Goal: Task Accomplishment & Management: Complete application form

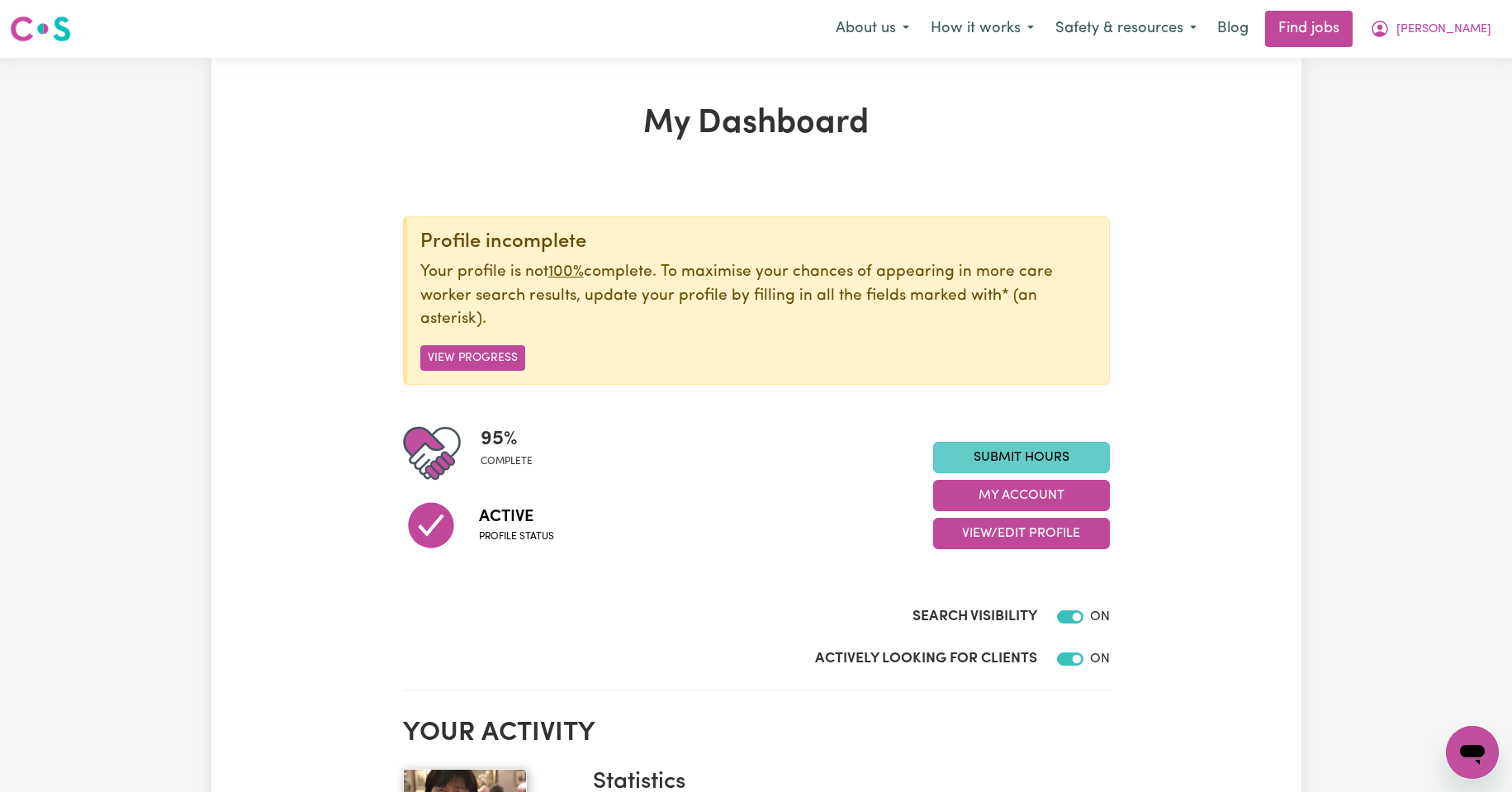
click at [988, 454] on link "Submit Hours" at bounding box center [1021, 457] width 176 height 31
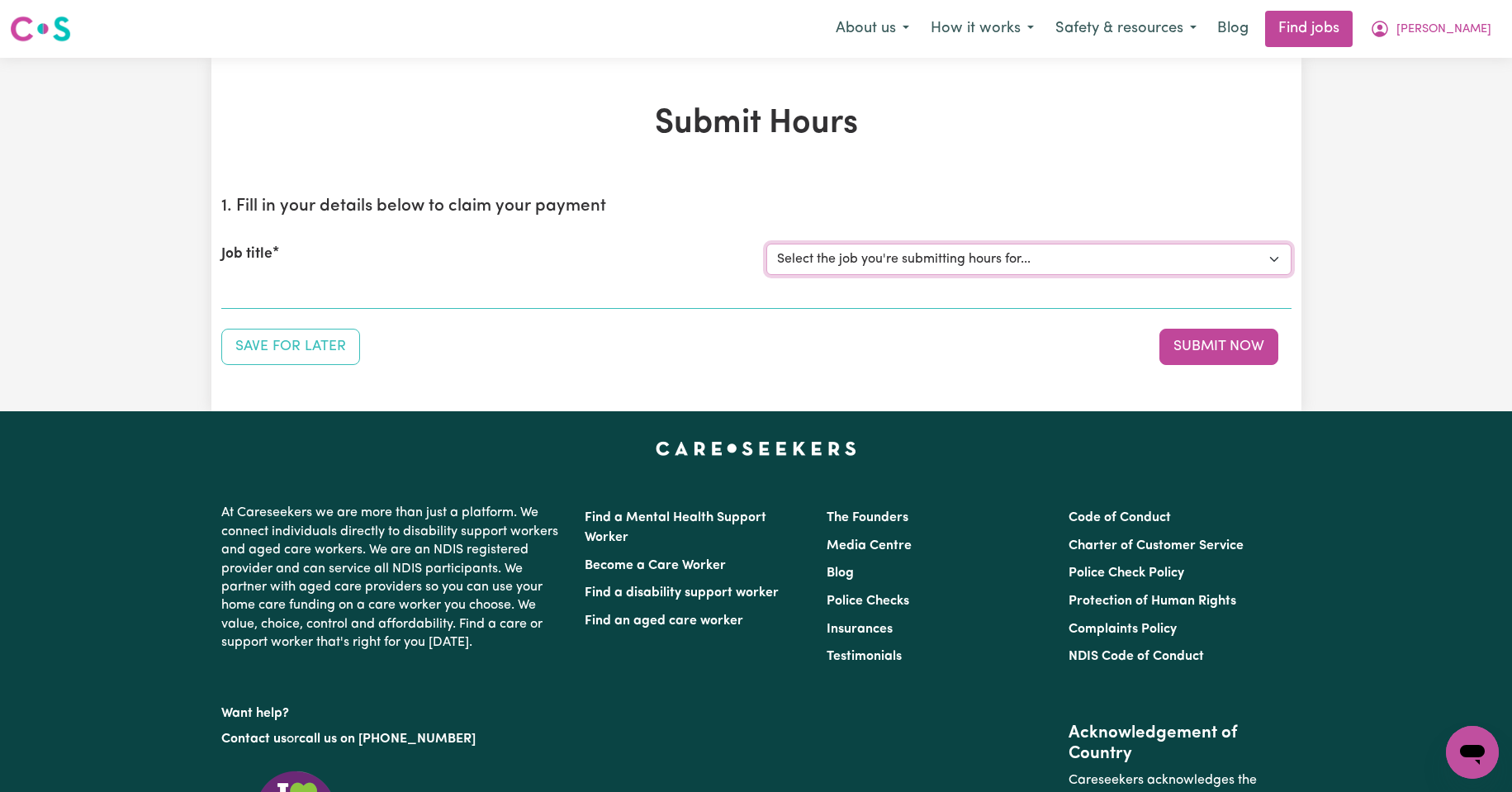
click at [1276, 259] on select "Select the job you're submitting hours for... [Kishore Hands Of Care] Support W…" at bounding box center [1029, 260] width 526 height 31
select select "14320"
click at [767, 244] on select "Select the job you're submitting hours for... [Kishore Hands Of Care] Support W…" at bounding box center [1029, 260] width 526 height 31
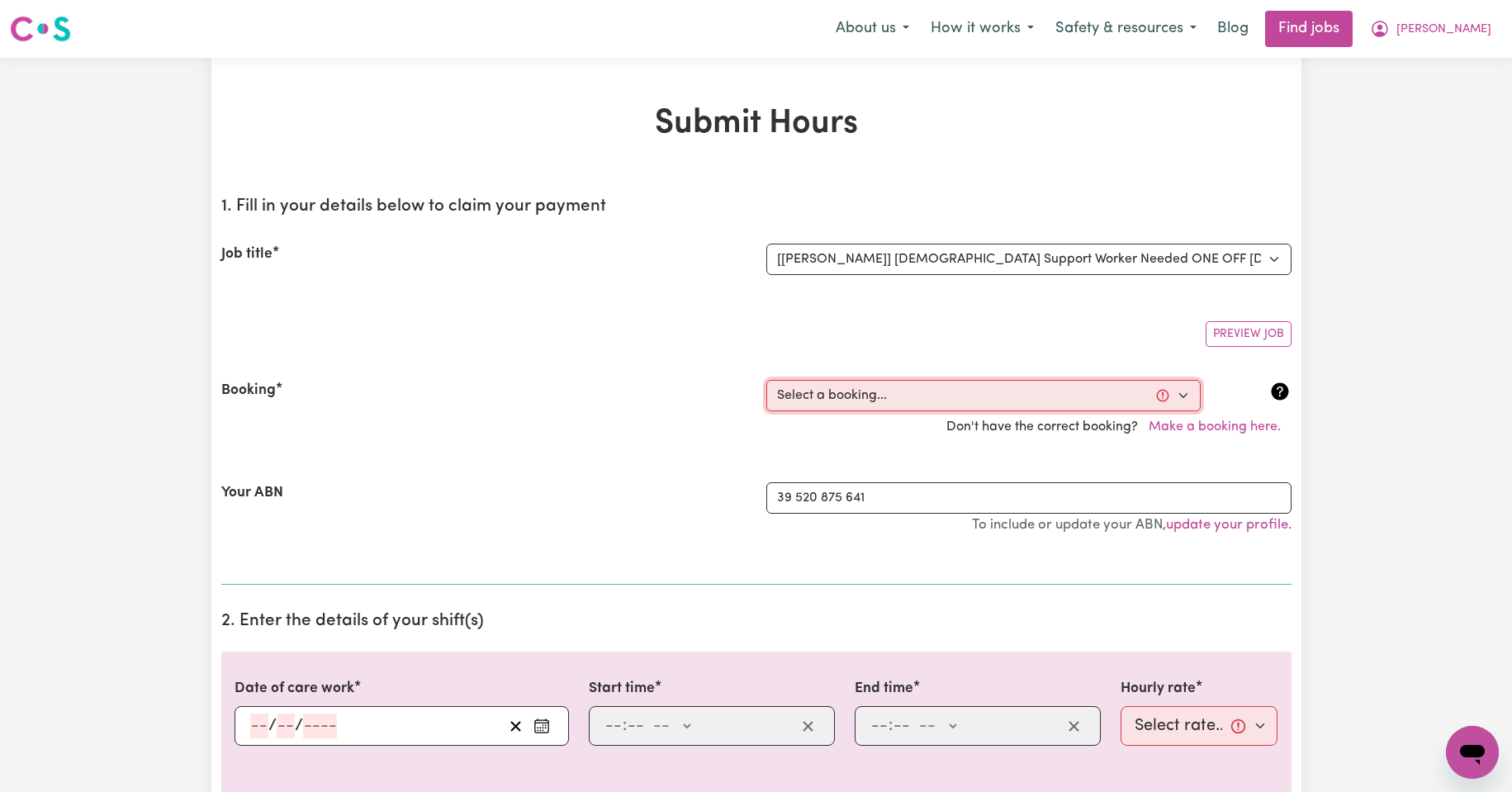
click at [1182, 396] on select "Select a booking... [DATE] 08:00am to 09:30am (ONE-OFF) [DATE] 08:00am to 09:30…" at bounding box center [984, 396] width 434 height 31
click at [1217, 426] on button "Make a booking here." at bounding box center [1215, 427] width 153 height 31
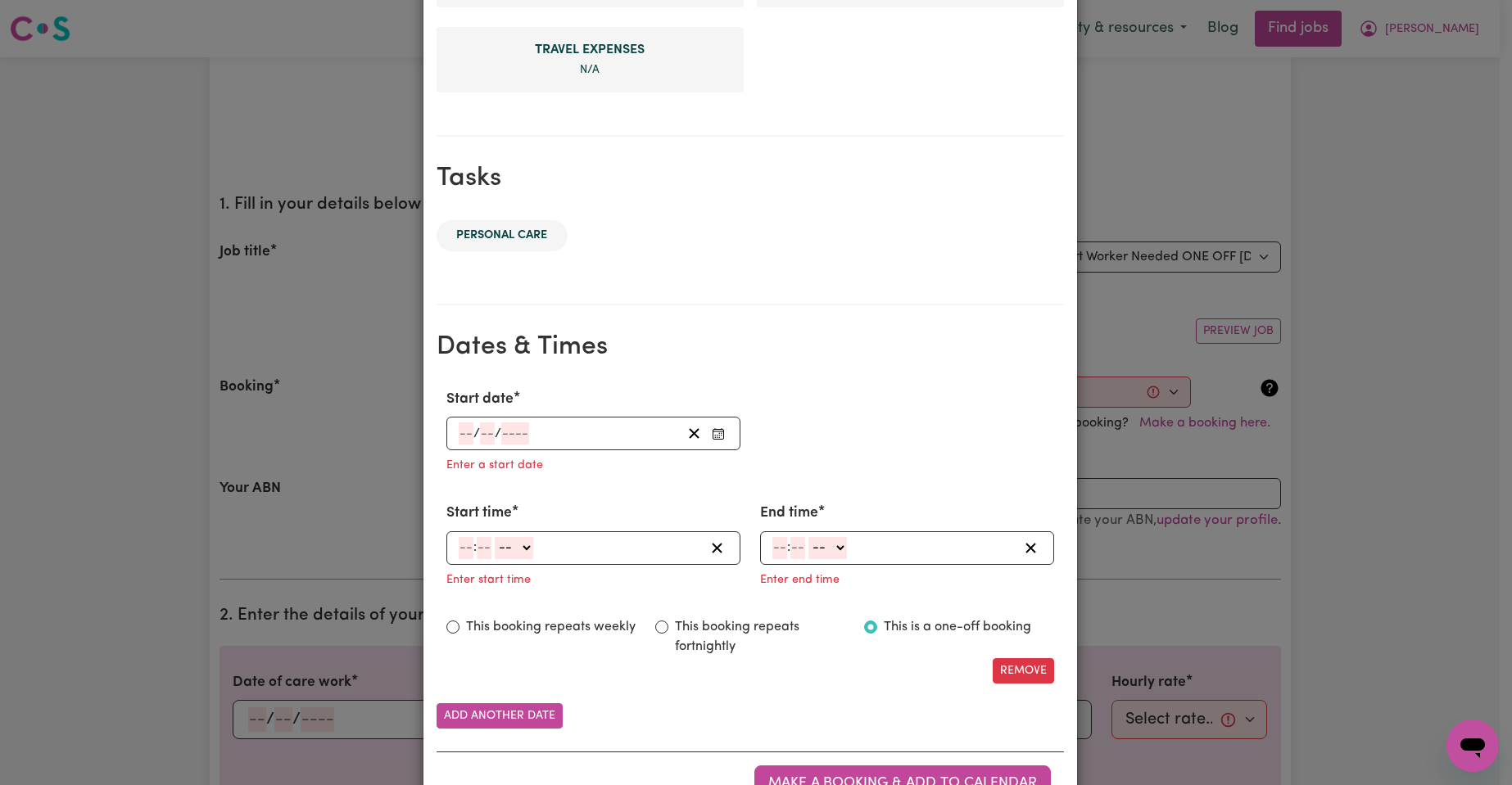
scroll to position [682, 0]
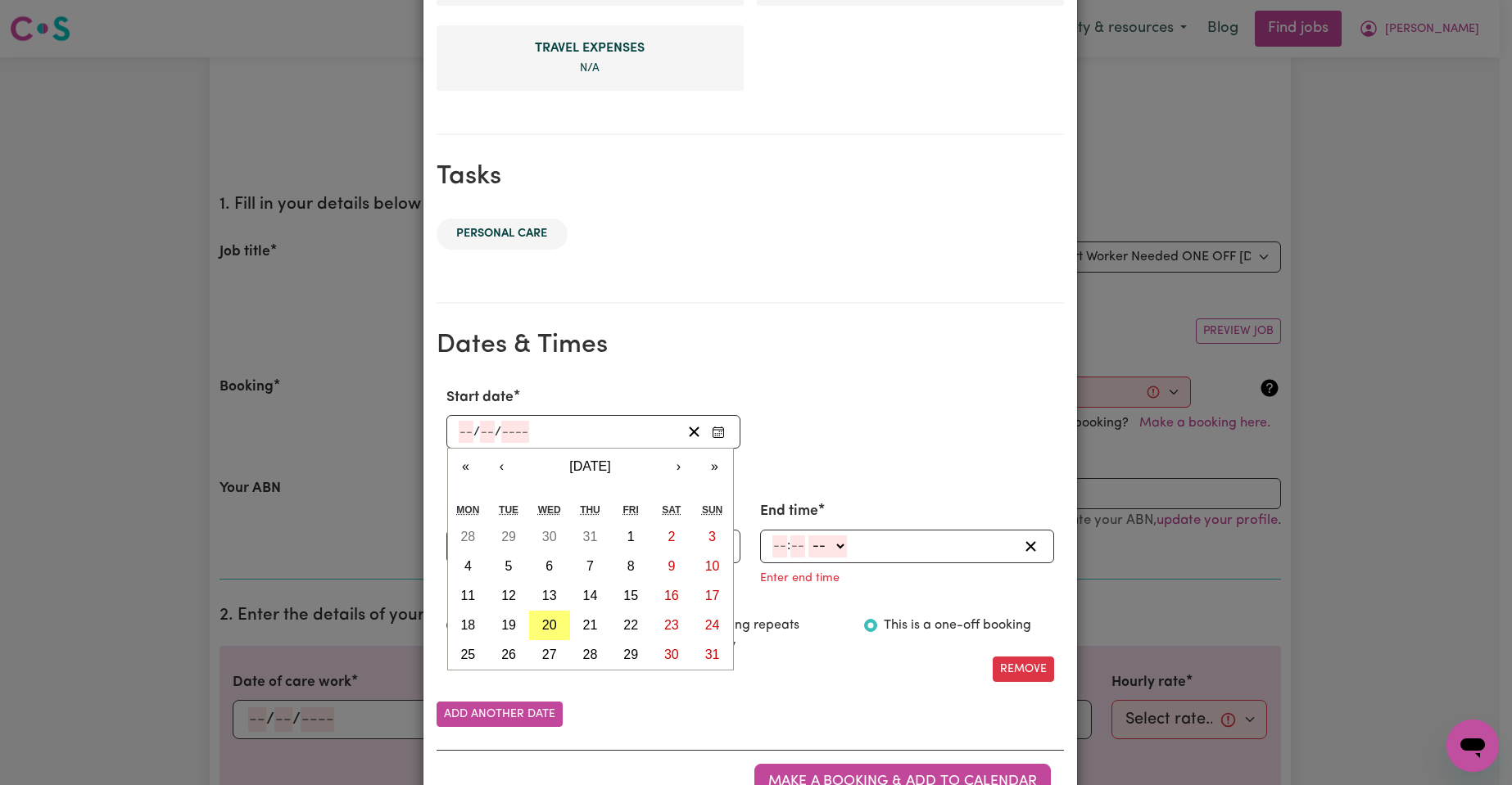
click at [466, 431] on input "number" at bounding box center [466, 432] width 15 height 22
click at [542, 623] on abbr "20" at bounding box center [549, 625] width 15 height 14
type input "[DATE]"
type input "20"
type input "8"
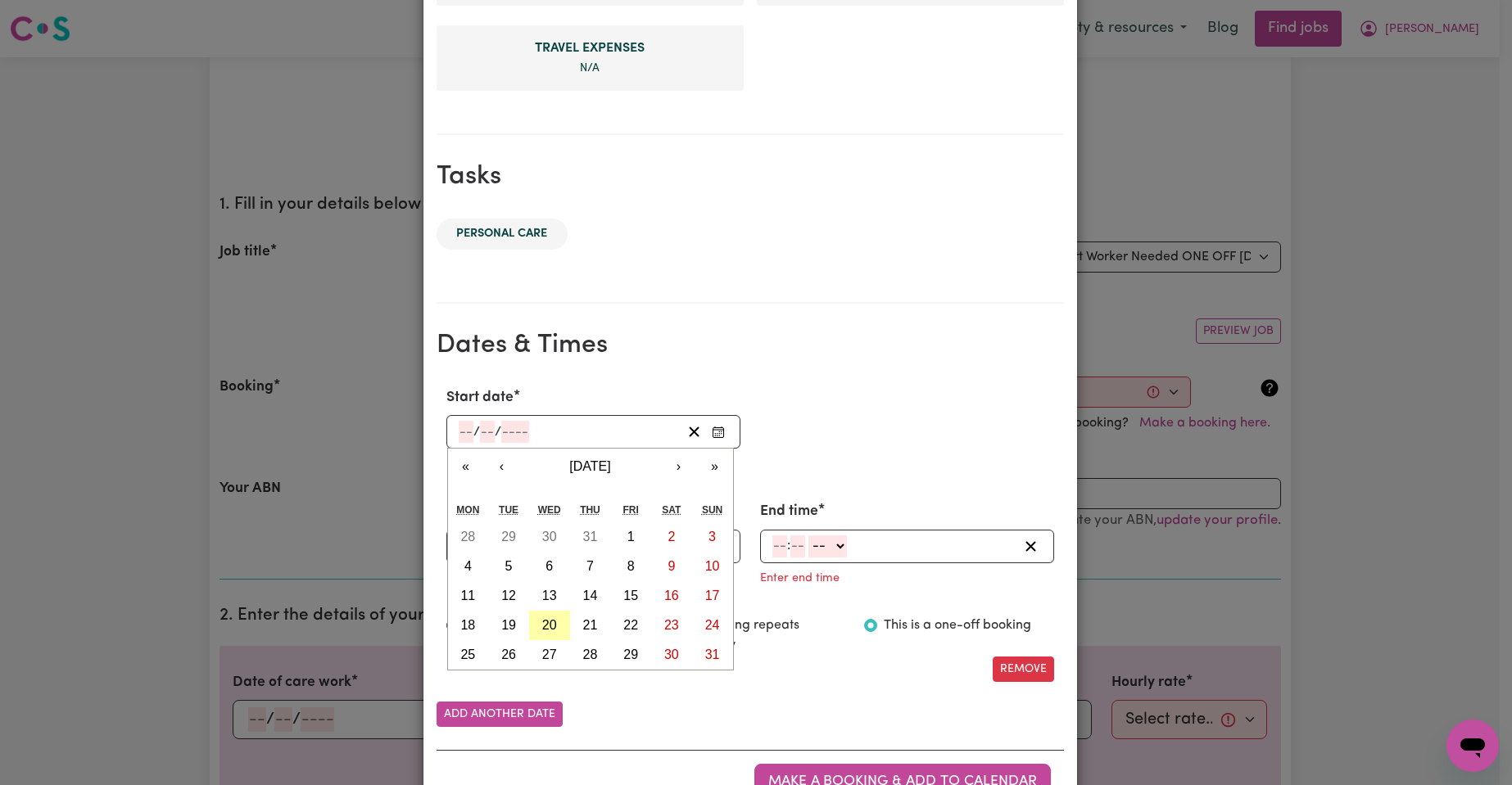
type input "2025"
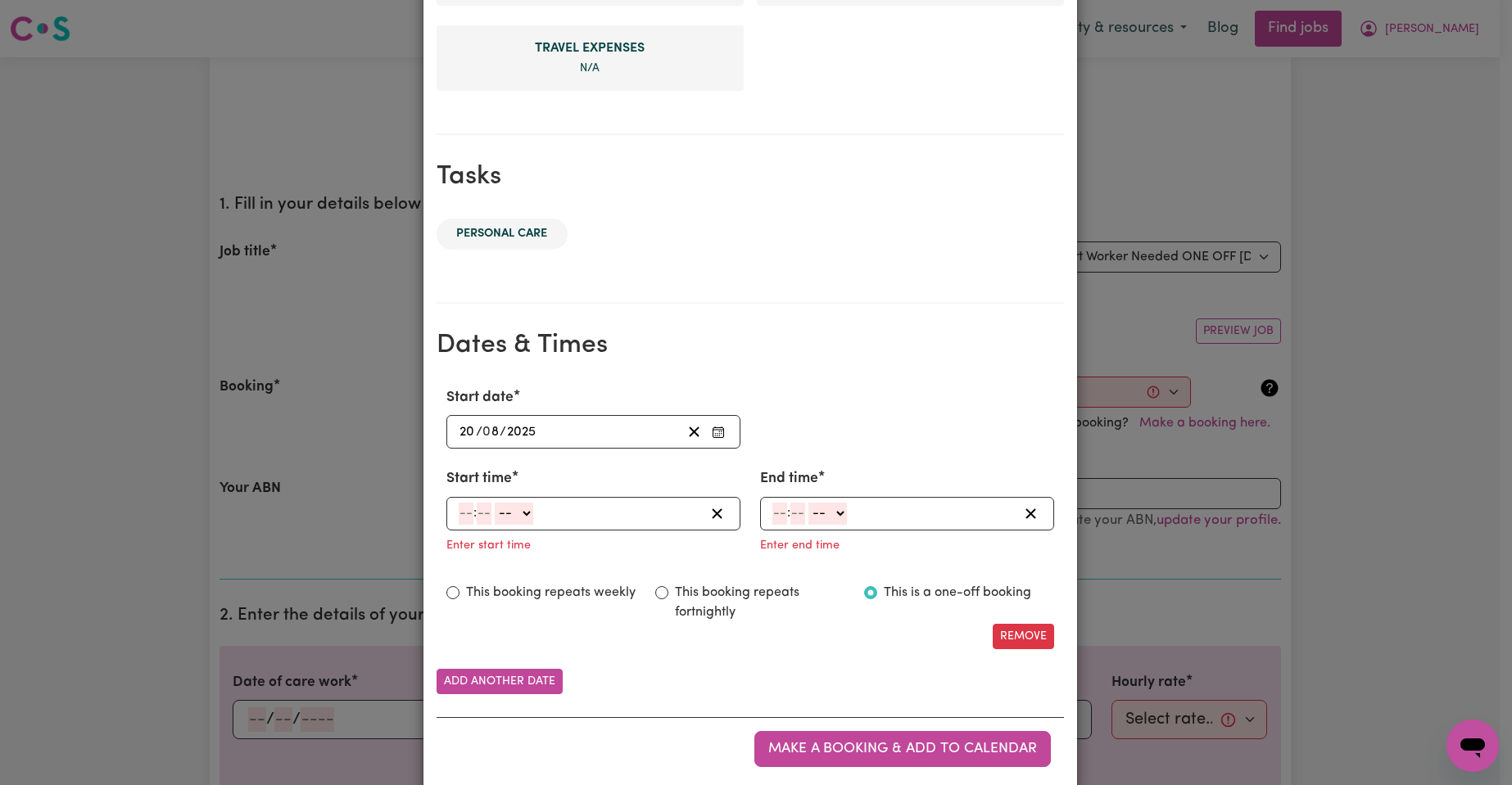
click at [522, 514] on select "-- AM PM" at bounding box center [514, 514] width 38 height 22
click at [460, 510] on input "number" at bounding box center [466, 514] width 15 height 22
type input "8"
type input "00"
click at [516, 513] on select "-- AM PM" at bounding box center [511, 514] width 38 height 22
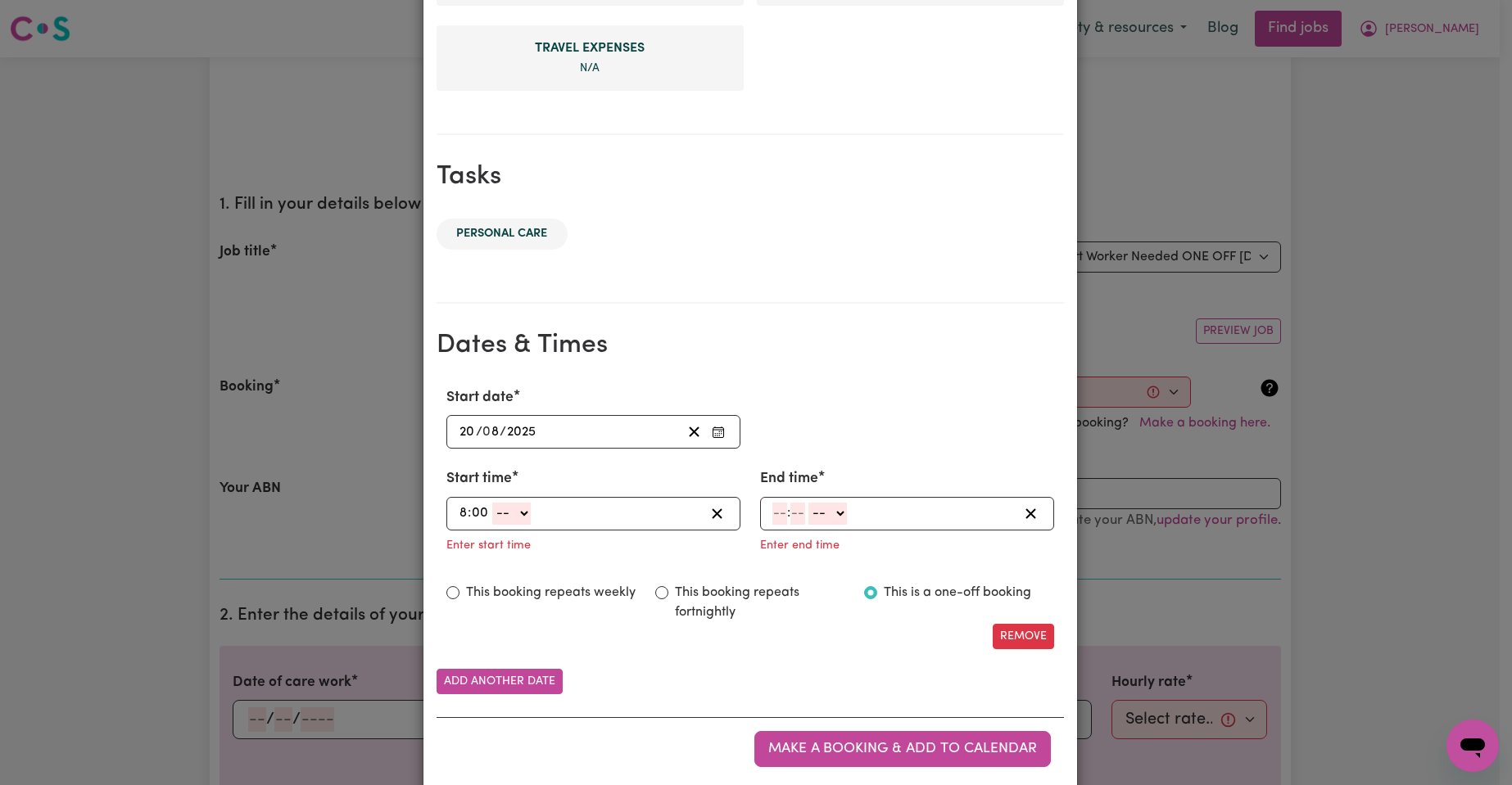
select select "am"
click at [492, 503] on select "-- AM PM" at bounding box center [511, 514] width 38 height 22
type input "08:00"
type input "0"
click at [784, 518] on div ": -- AM PM" at bounding box center [894, 514] width 247 height 22
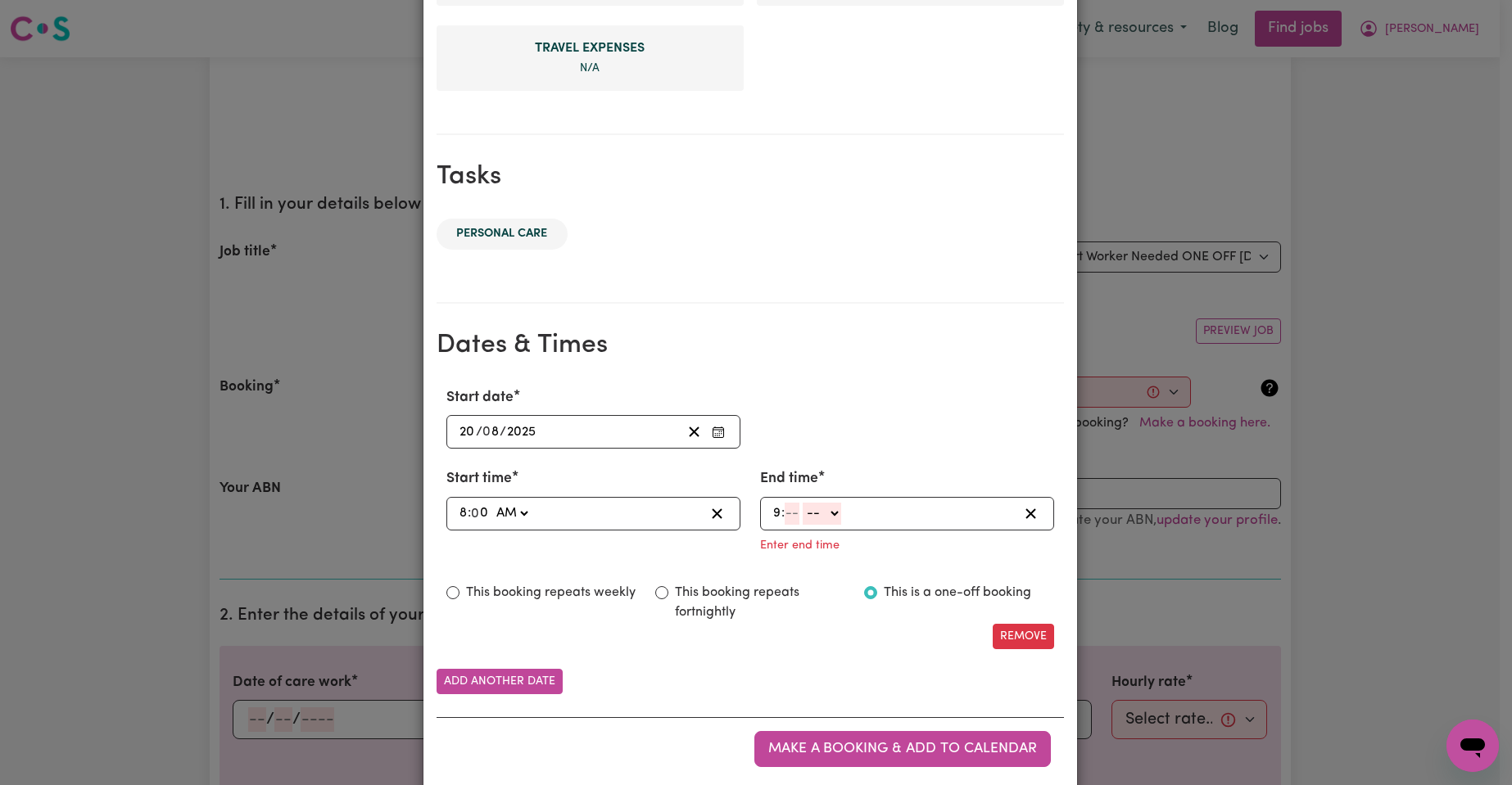
type input "9"
type input "30"
click at [831, 510] on select "-- AM PM" at bounding box center [824, 514] width 38 height 22
select select "am"
click at [805, 503] on select "-- AM PM" at bounding box center [824, 514] width 38 height 22
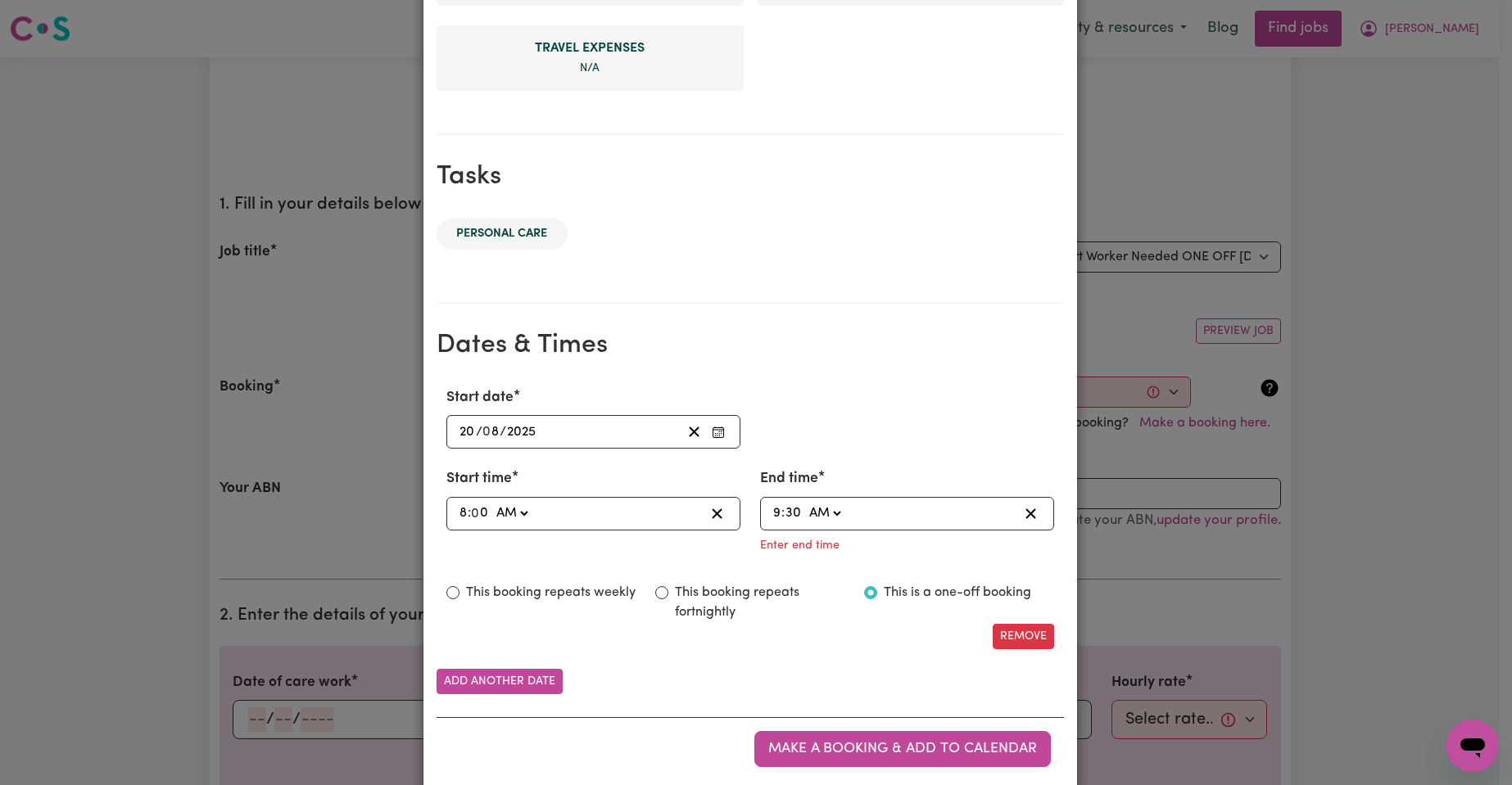
type input "09:30"
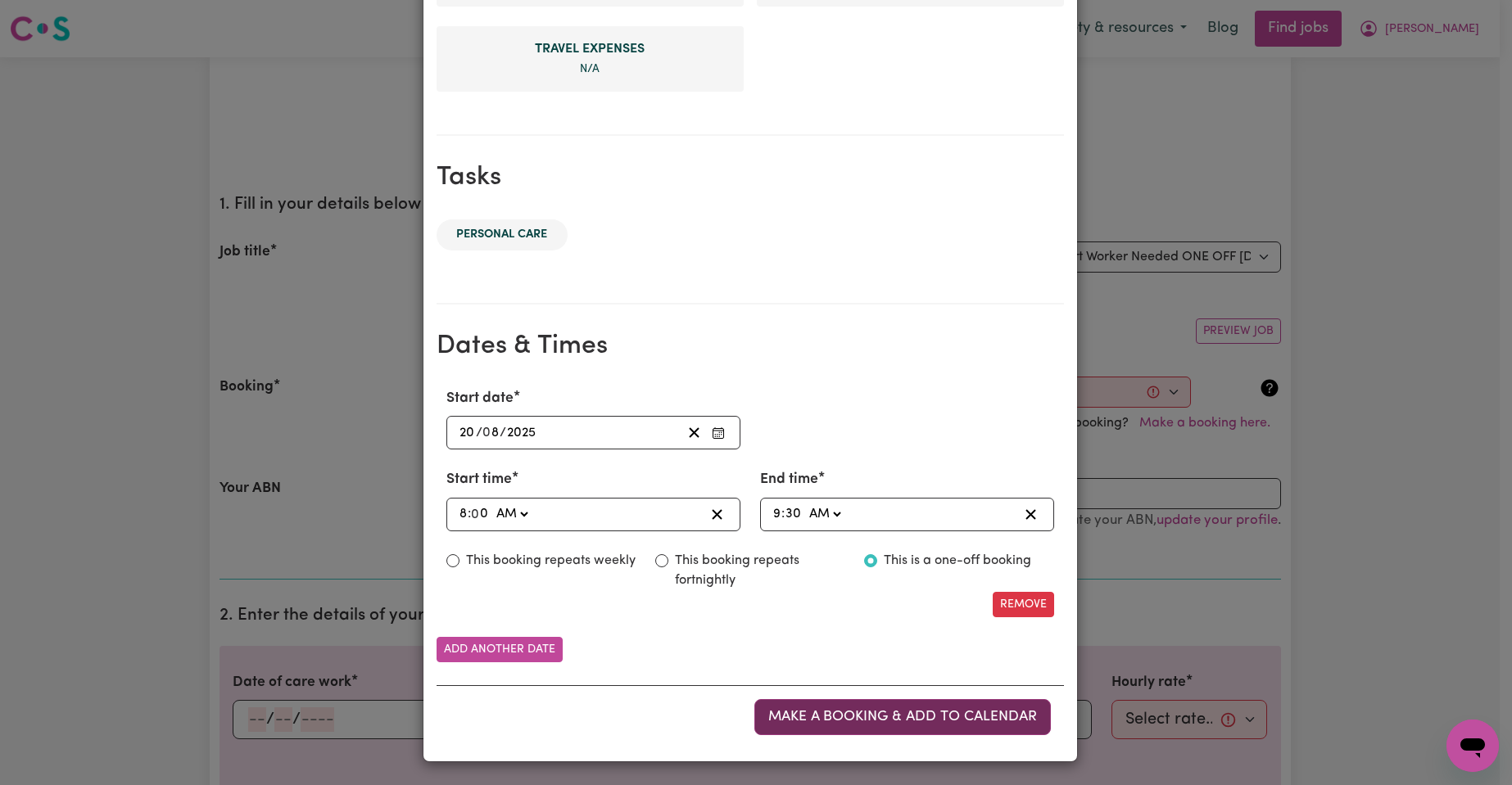
click at [860, 719] on span "Make a booking & add to calendar" at bounding box center [902, 716] width 268 height 14
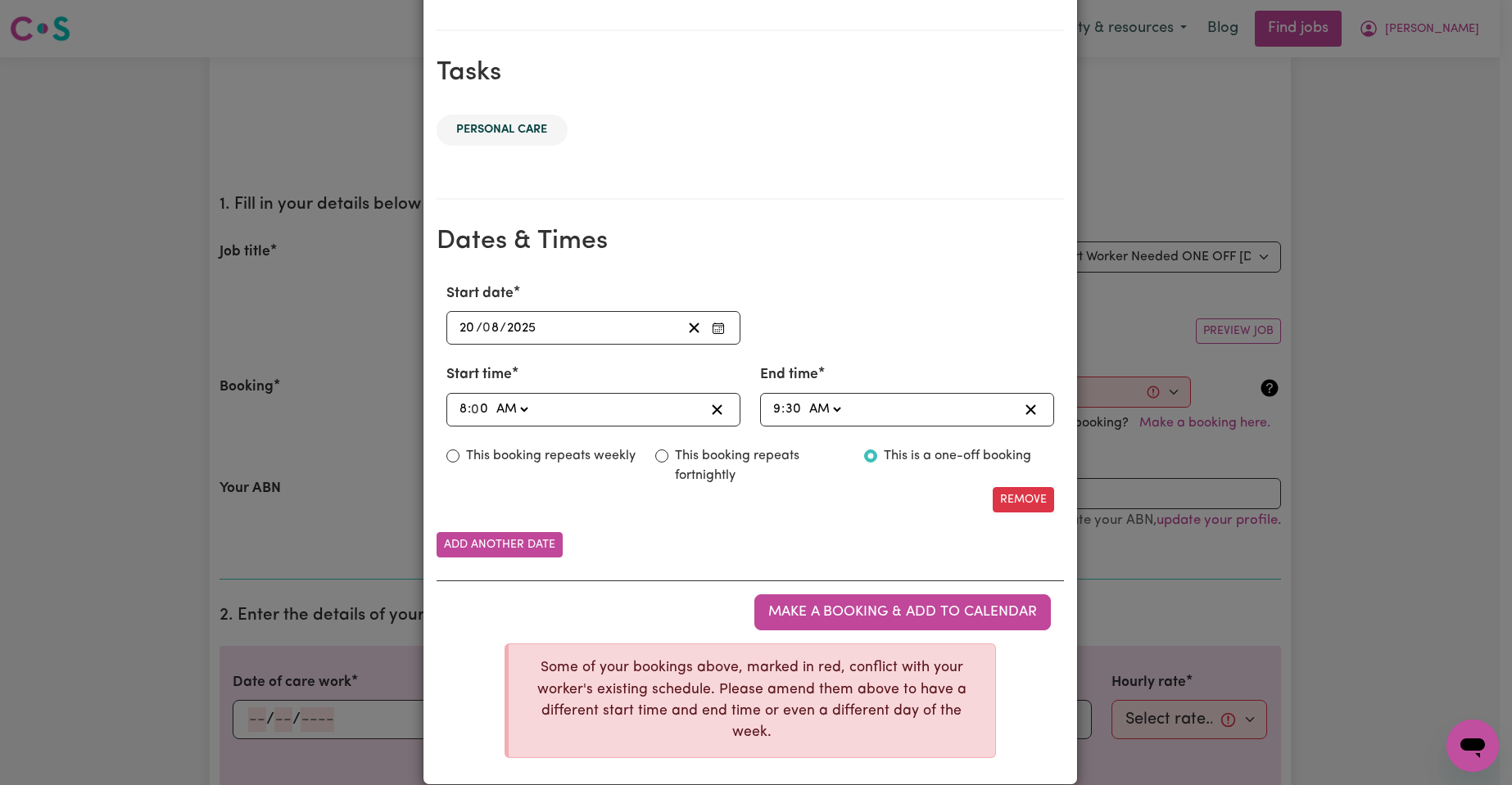
scroll to position [787, 0]
click at [713, 329] on icon "Enter Start date" at bounding box center [718, 327] width 13 height 13
drag, startPoint x: 885, startPoint y: 275, endPoint x: 891, endPoint y: 282, distance: 9.2
click at [886, 275] on div "Start date [DATE] 20 / 0 8 / 2025 « ‹ [DATE] › » Mon Tue Wed Thu Fri Sat Sun 28…" at bounding box center [750, 397] width 627 height 256
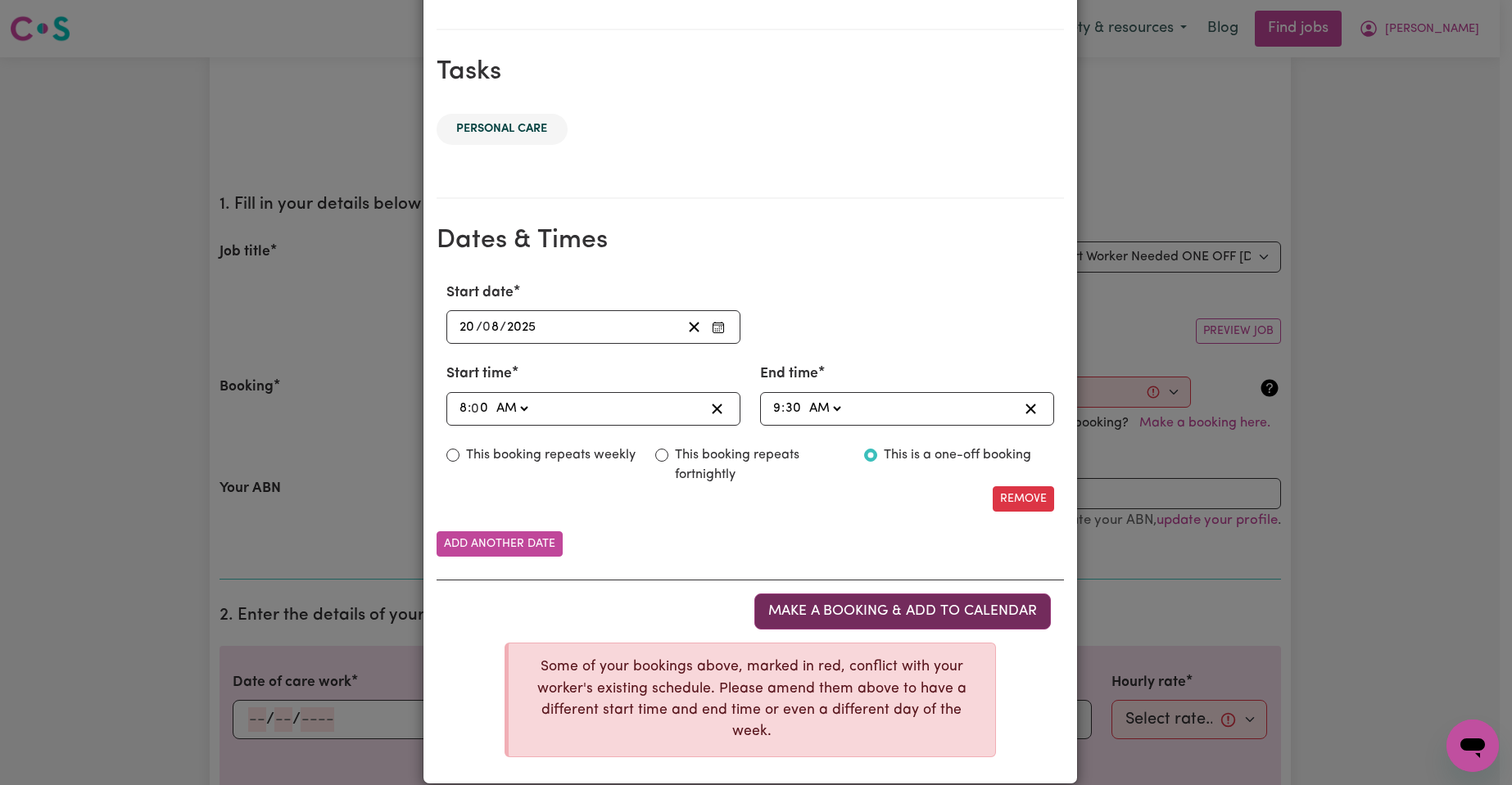
click at [915, 610] on span "Make a booking & add to calendar" at bounding box center [902, 611] width 268 height 14
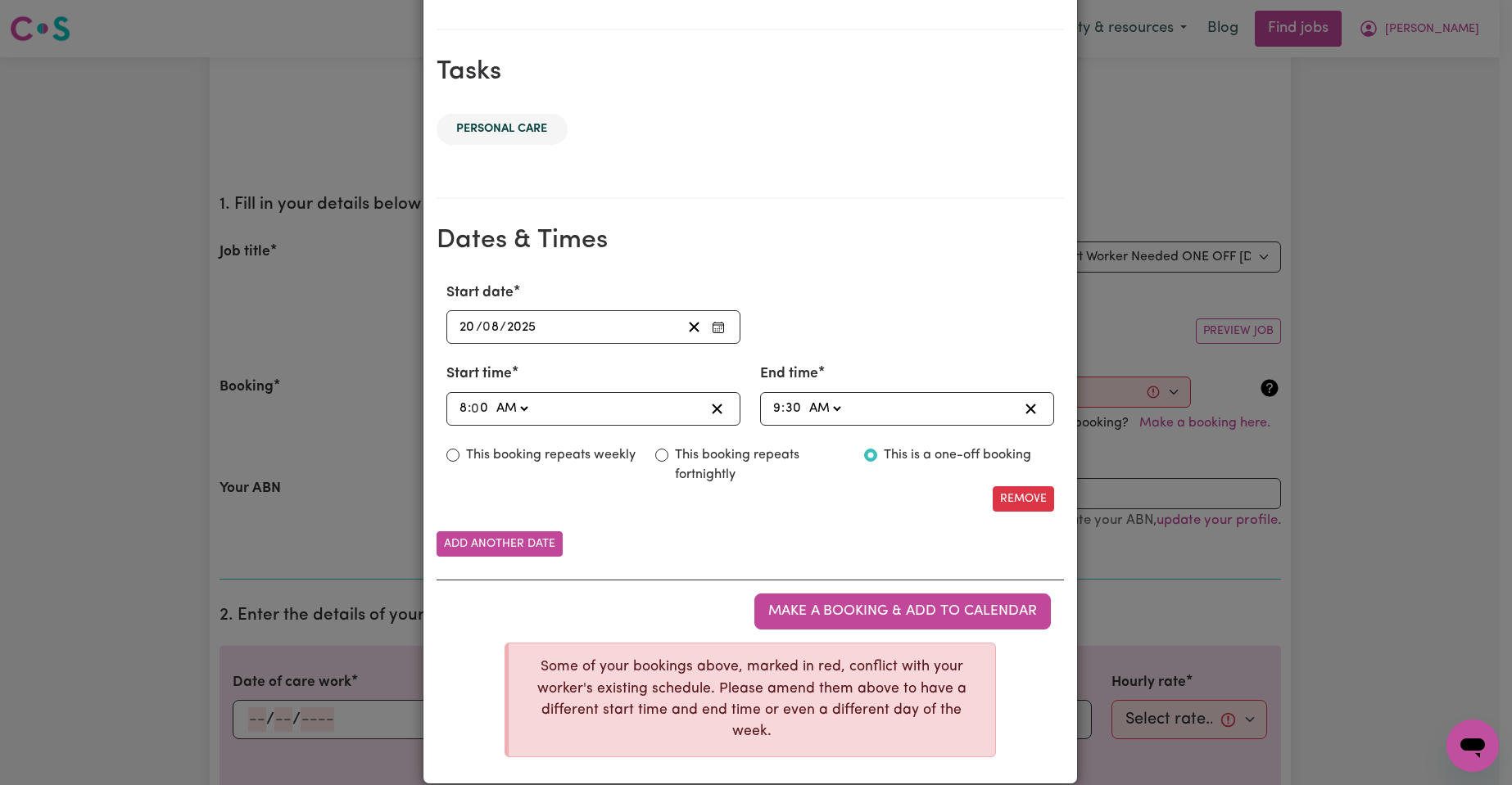
click at [1326, 379] on div "My Care Services Booking Your client [PERSON_NAME] Suburb [GEOGRAPHIC_DATA], [G…" at bounding box center [756, 392] width 1512 height 785
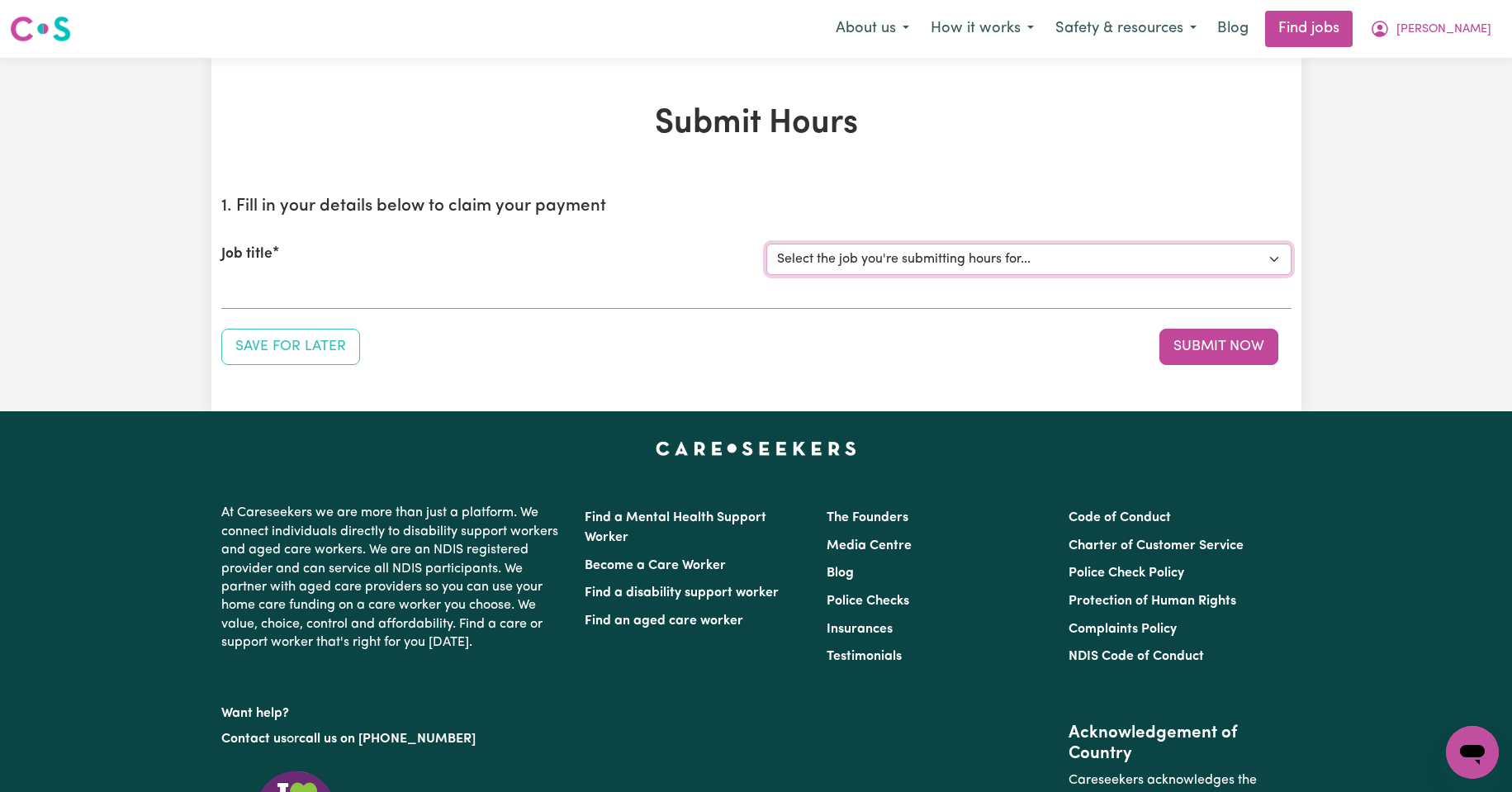
click at [1274, 260] on select "Select the job you're submitting hours for... [Kishore Hands Of Care] Support W…" at bounding box center [1029, 260] width 526 height 31
select select "14320"
click at [767, 244] on select "Select the job you're submitting hours for... [Kishore Hands Of Care] Support W…" at bounding box center [1029, 260] width 526 height 31
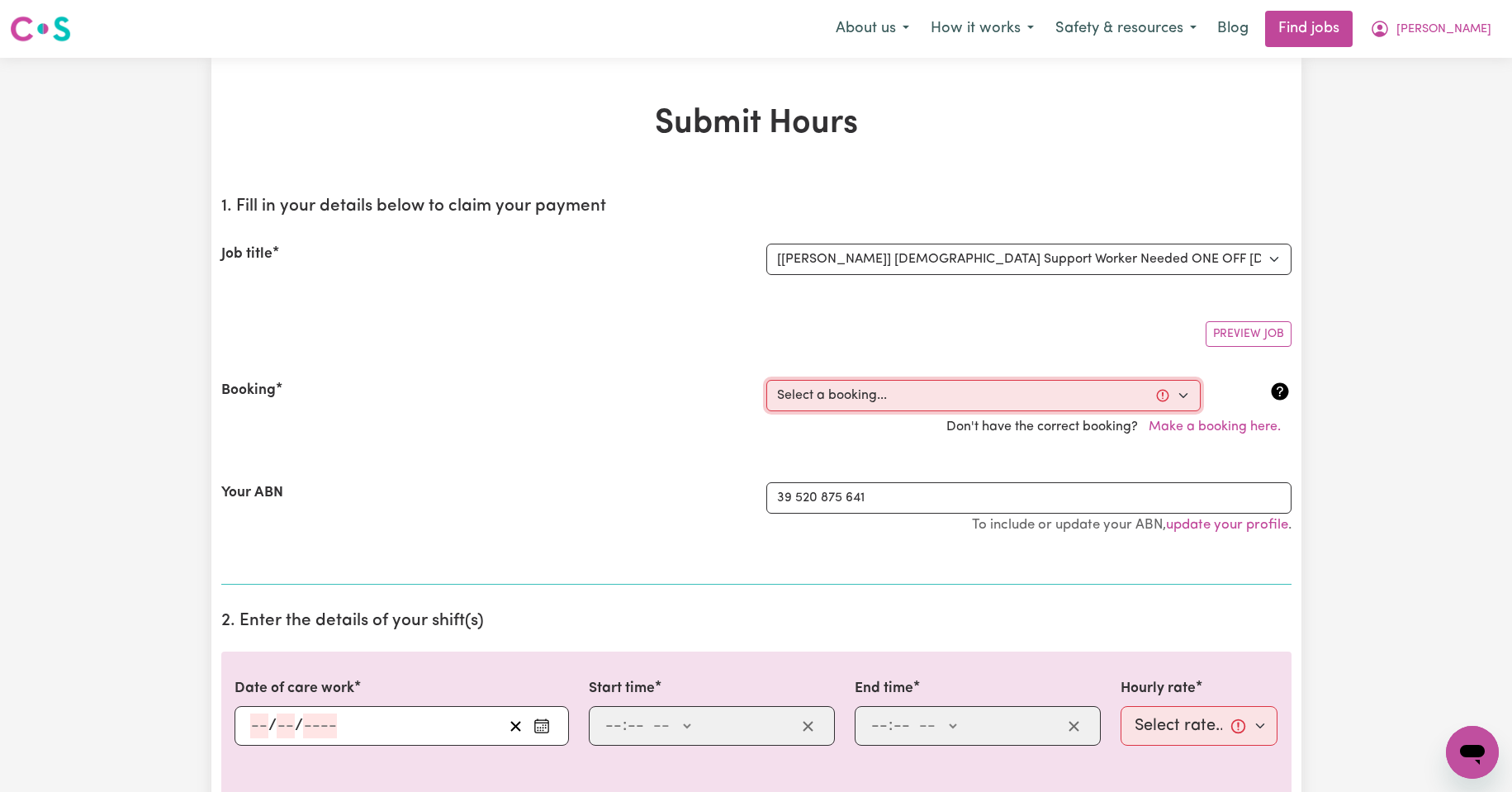
click at [1180, 396] on select "Select a booking... [DATE] 08:00am to 09:30am (ONE-OFF) [DATE] 08:00am to 09:30…" at bounding box center [984, 396] width 434 height 31
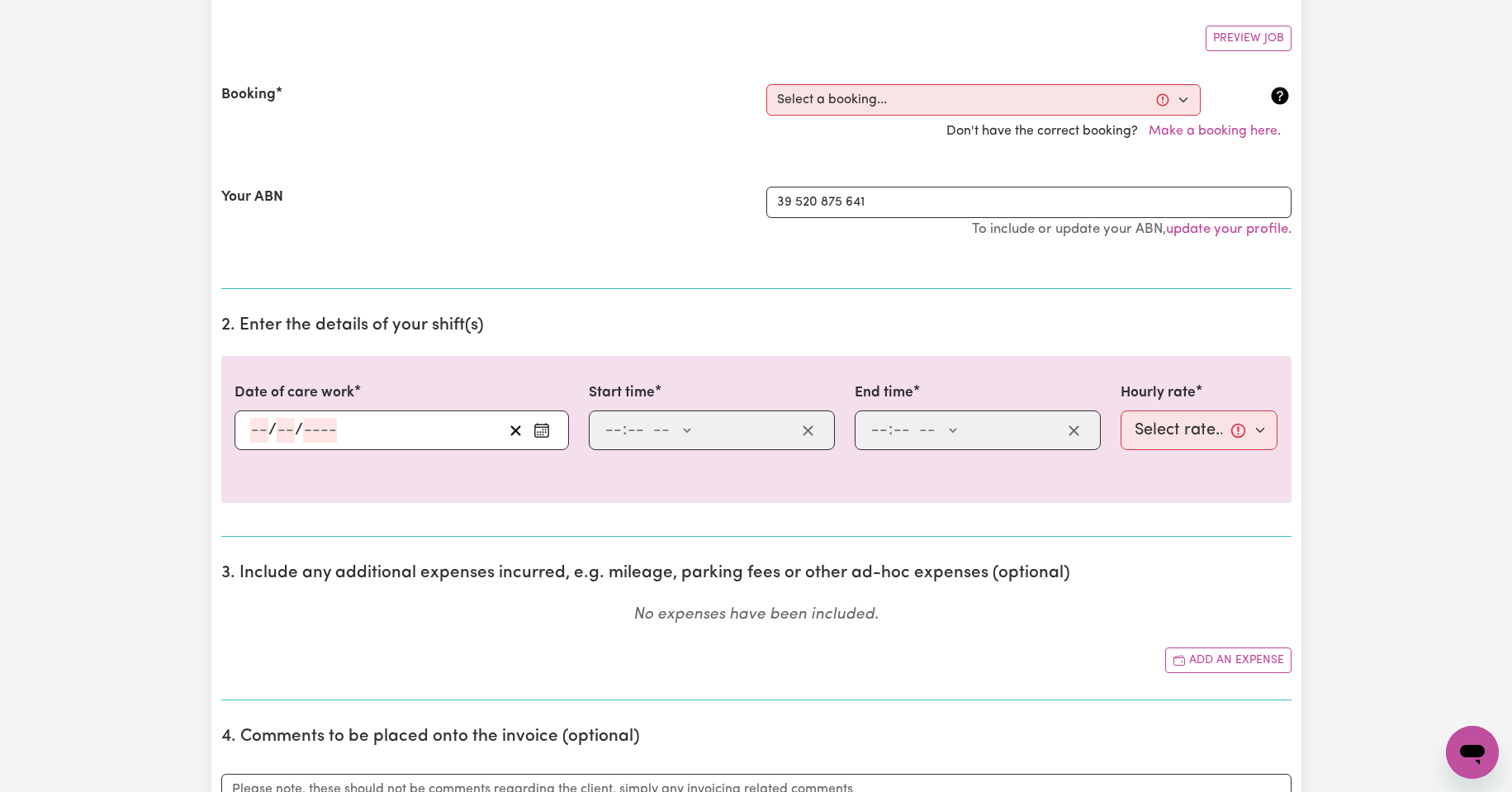
scroll to position [303, 0]
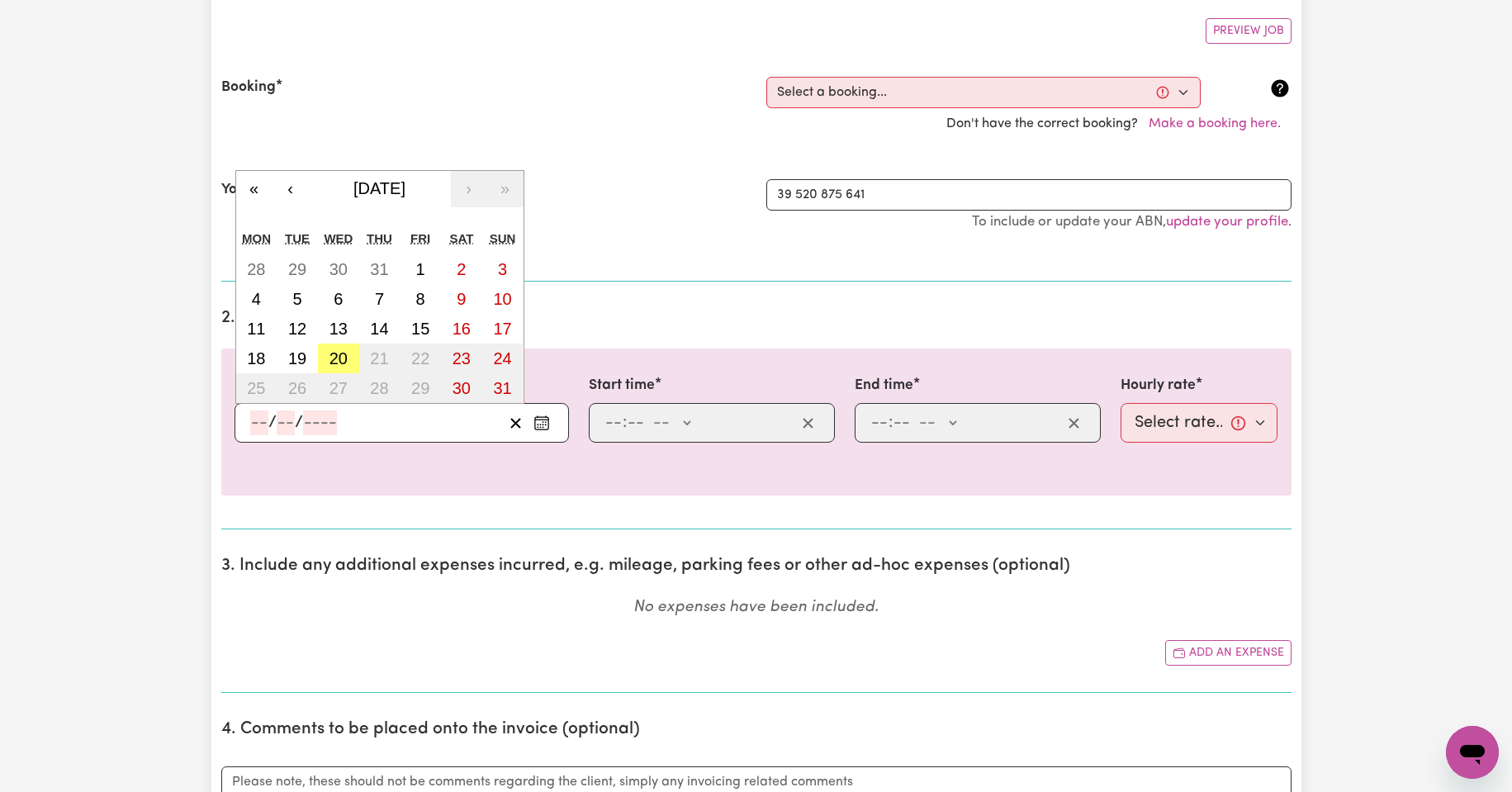
click at [265, 420] on input "number" at bounding box center [260, 422] width 18 height 25
click at [334, 359] on abbr "20" at bounding box center [339, 359] width 18 height 18
type input "[DATE]"
type input "20"
type input "8"
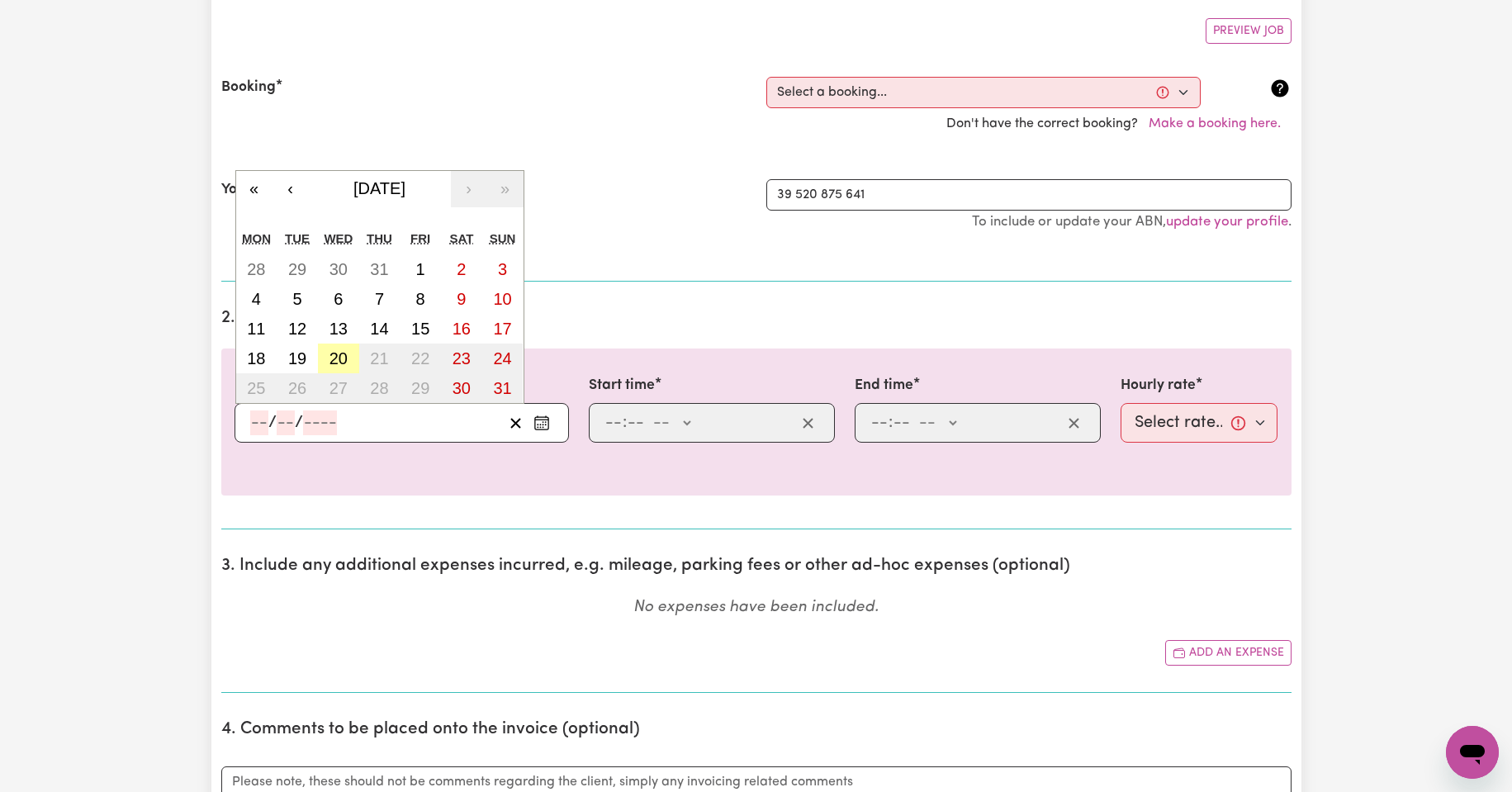
type input "2025"
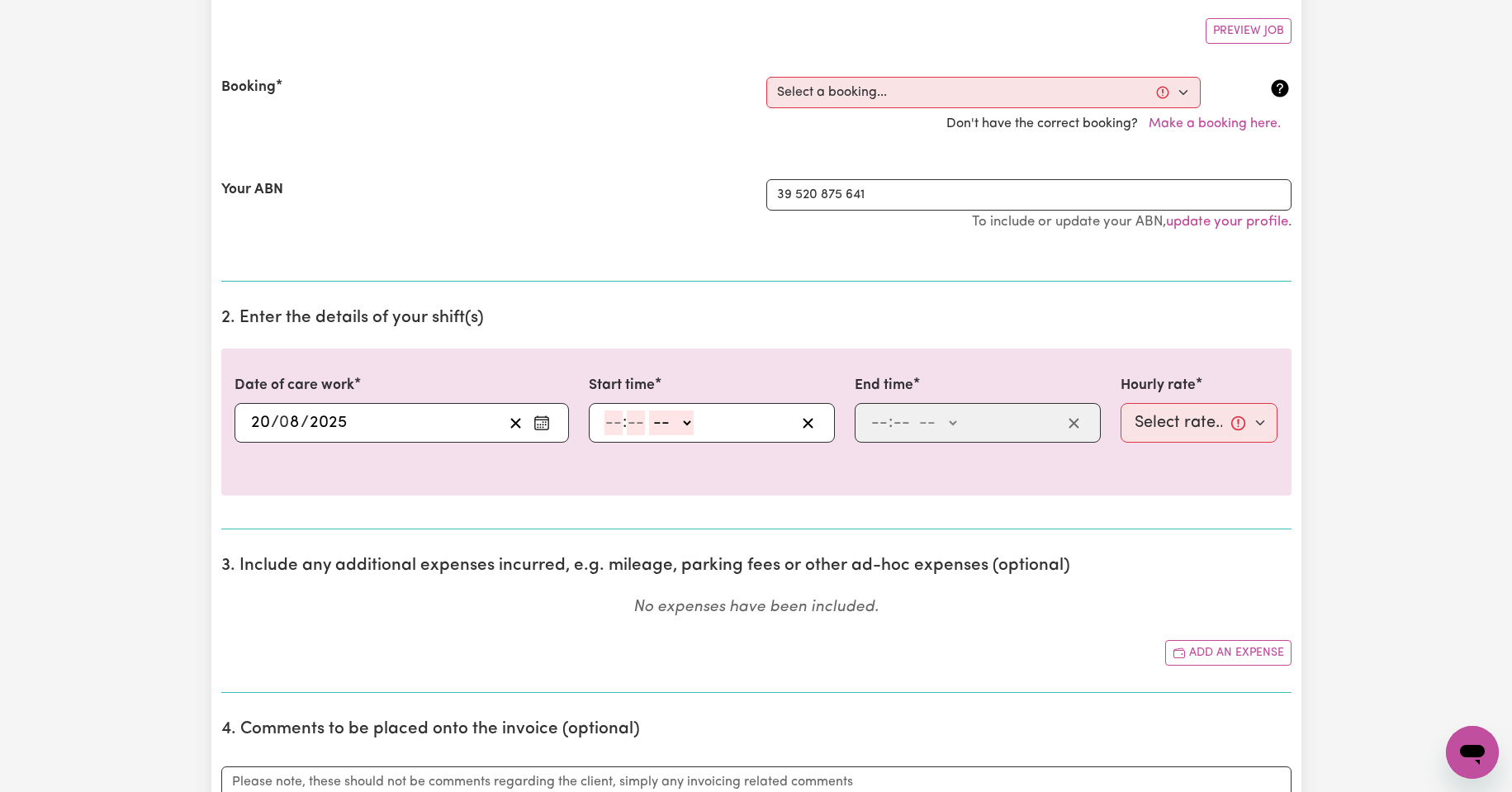
click at [621, 425] on input "number" at bounding box center [613, 422] width 18 height 25
type input "8"
type input "00"
click at [686, 421] on select "-- AM PM" at bounding box center [669, 422] width 44 height 25
select select "am"
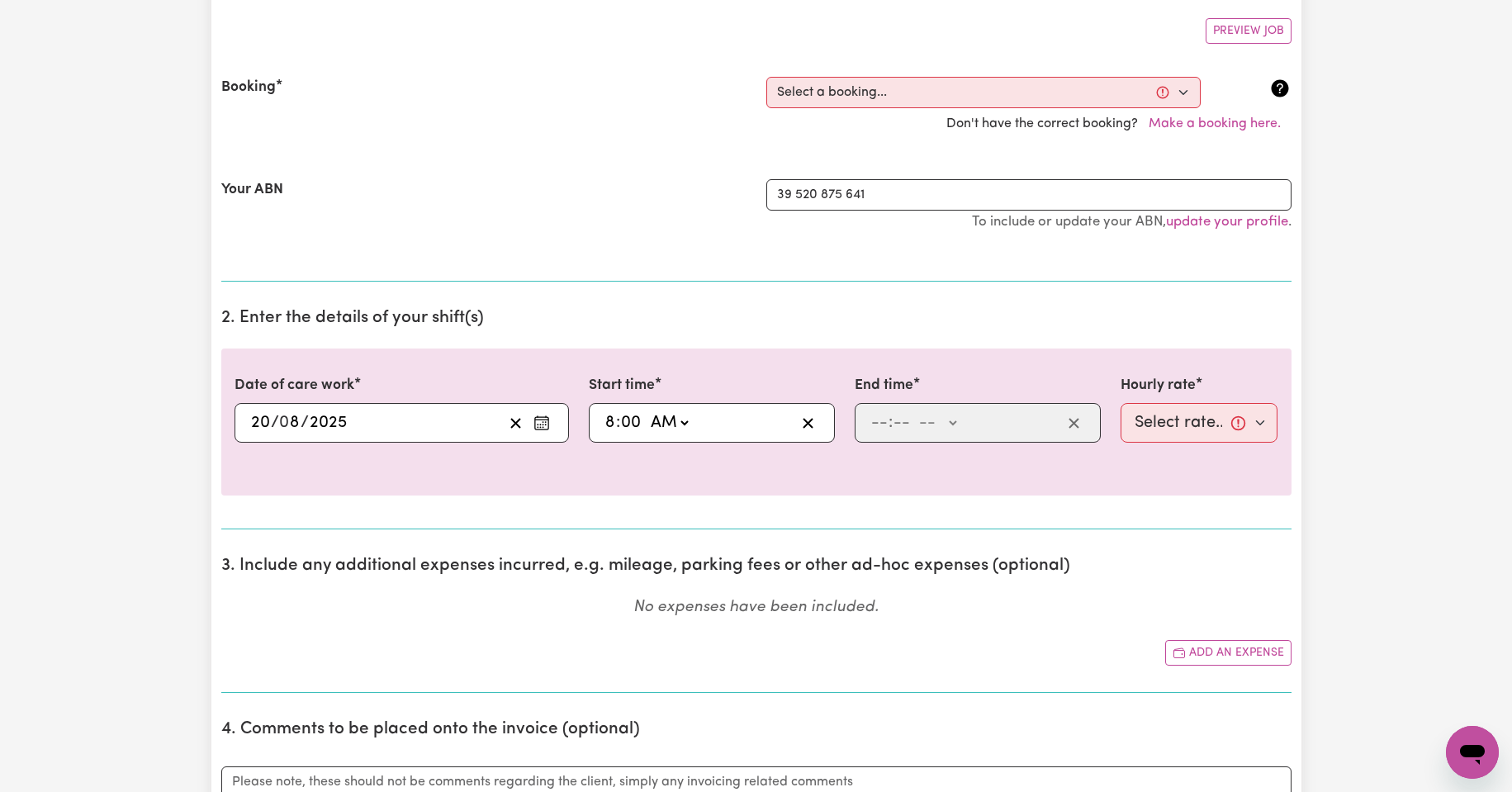
click at [647, 410] on select "-- AM PM" at bounding box center [669, 422] width 44 height 25
type input "08:00"
type input "0"
click at [878, 426] on input "number" at bounding box center [879, 422] width 18 height 25
type input "9"
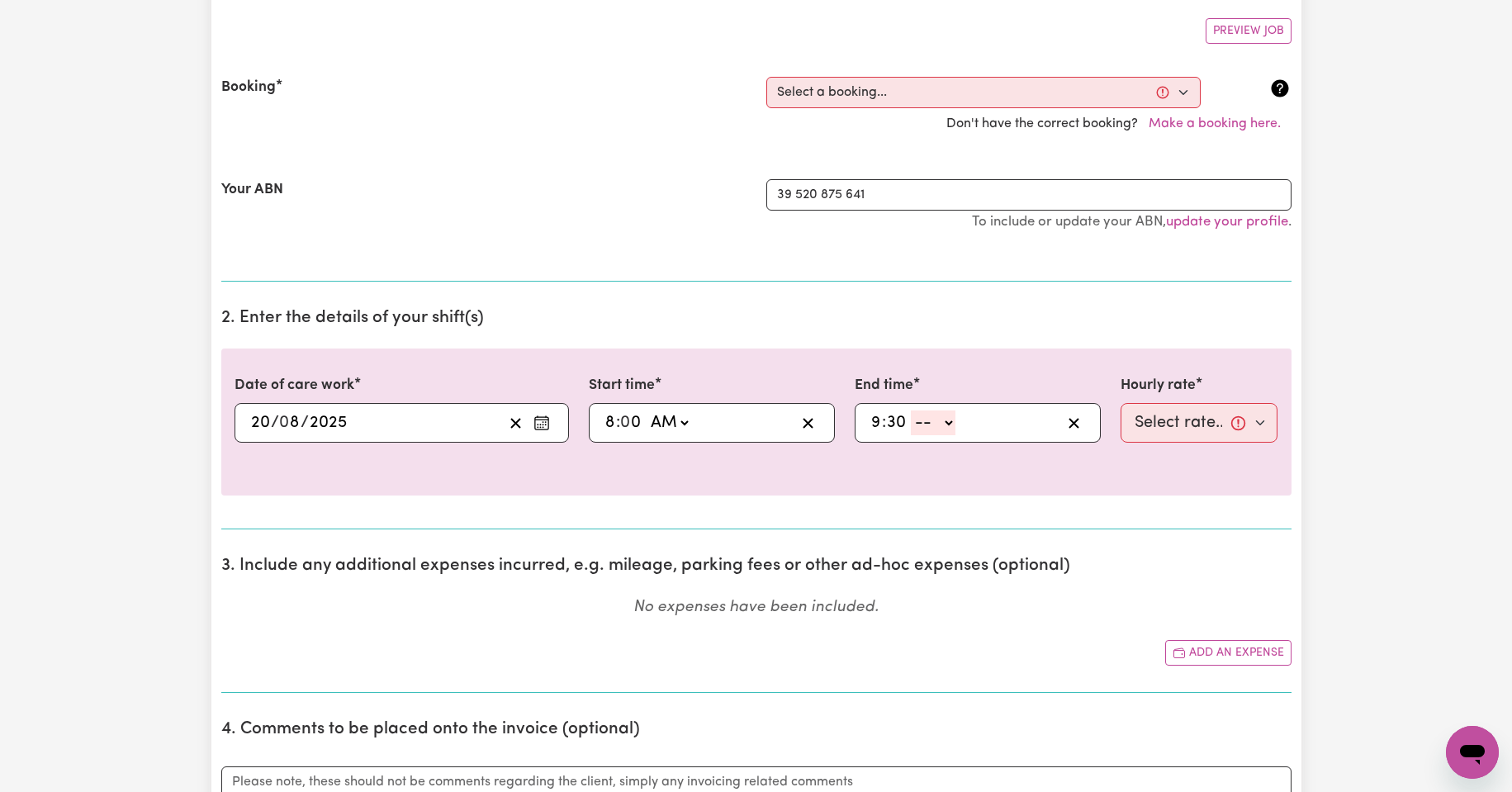
type input "30"
click at [950, 424] on select "-- AM PM" at bounding box center [933, 422] width 44 height 25
select select "am"
click at [911, 410] on select "-- AM PM" at bounding box center [933, 422] width 44 height 25
type input "09:30"
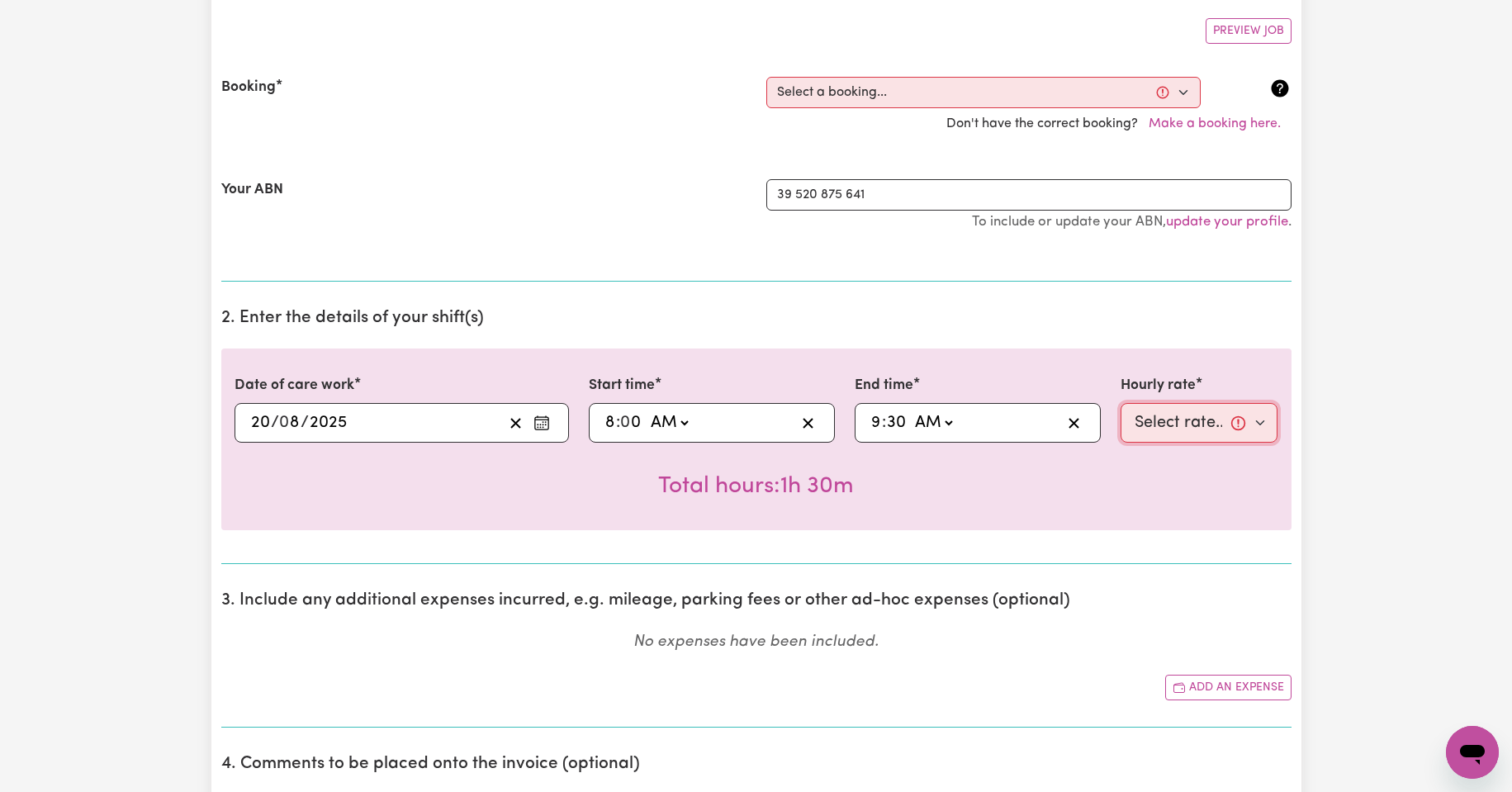
click at [1260, 423] on select "Select rate... $50.00 (Weekday)" at bounding box center [1199, 422] width 158 height 40
select select "50-Weekday"
click at [1120, 403] on select "Select rate... $50.00 (Weekday)" at bounding box center [1199, 422] width 158 height 40
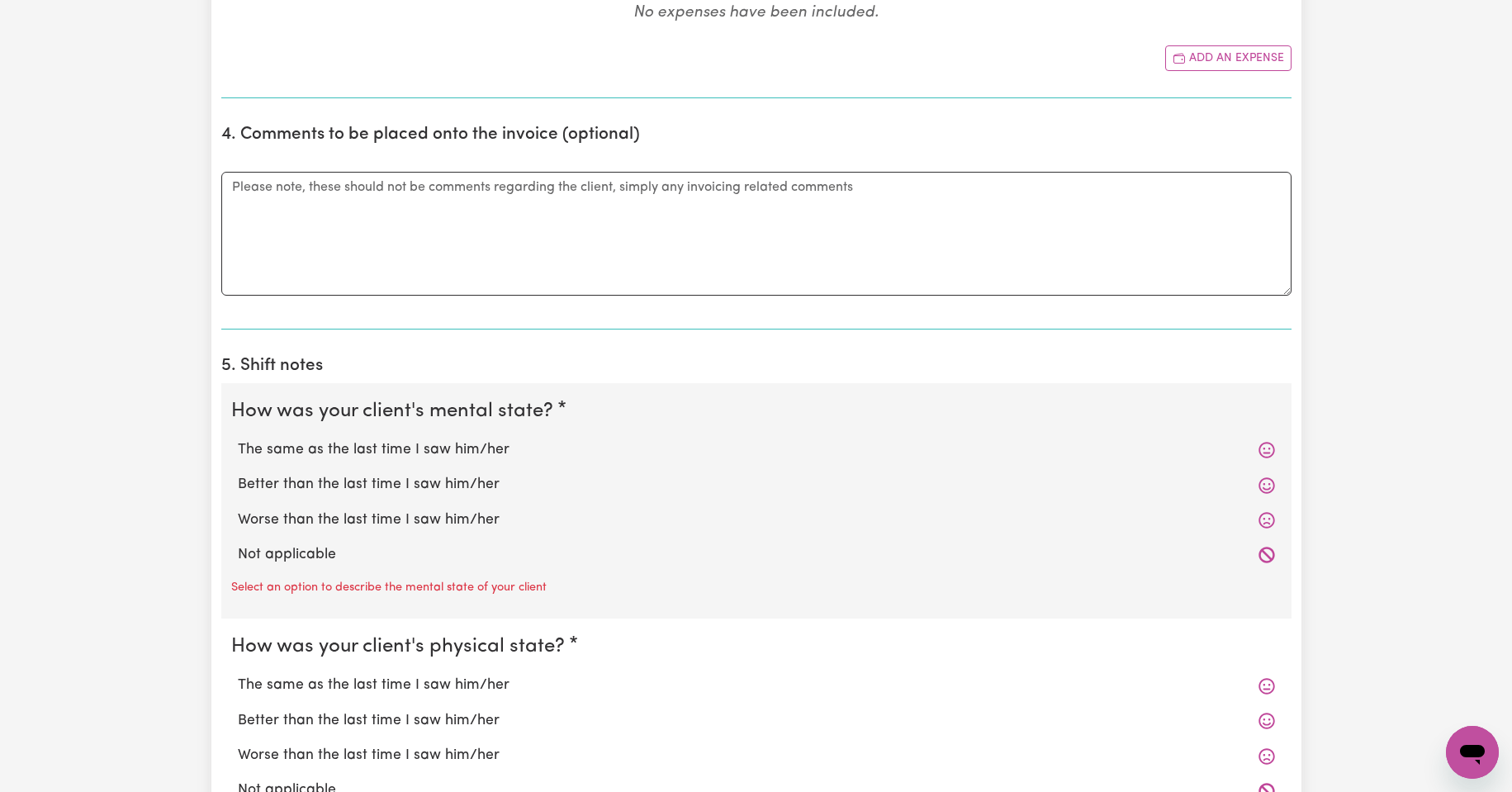
scroll to position [936, 0]
click at [322, 448] on label "The same as the last time I saw him/her" at bounding box center [756, 446] width 1037 height 21
click at [238, 436] on input "The same as the last time I saw him/her" at bounding box center [237, 435] width 1 height 1
radio input "true"
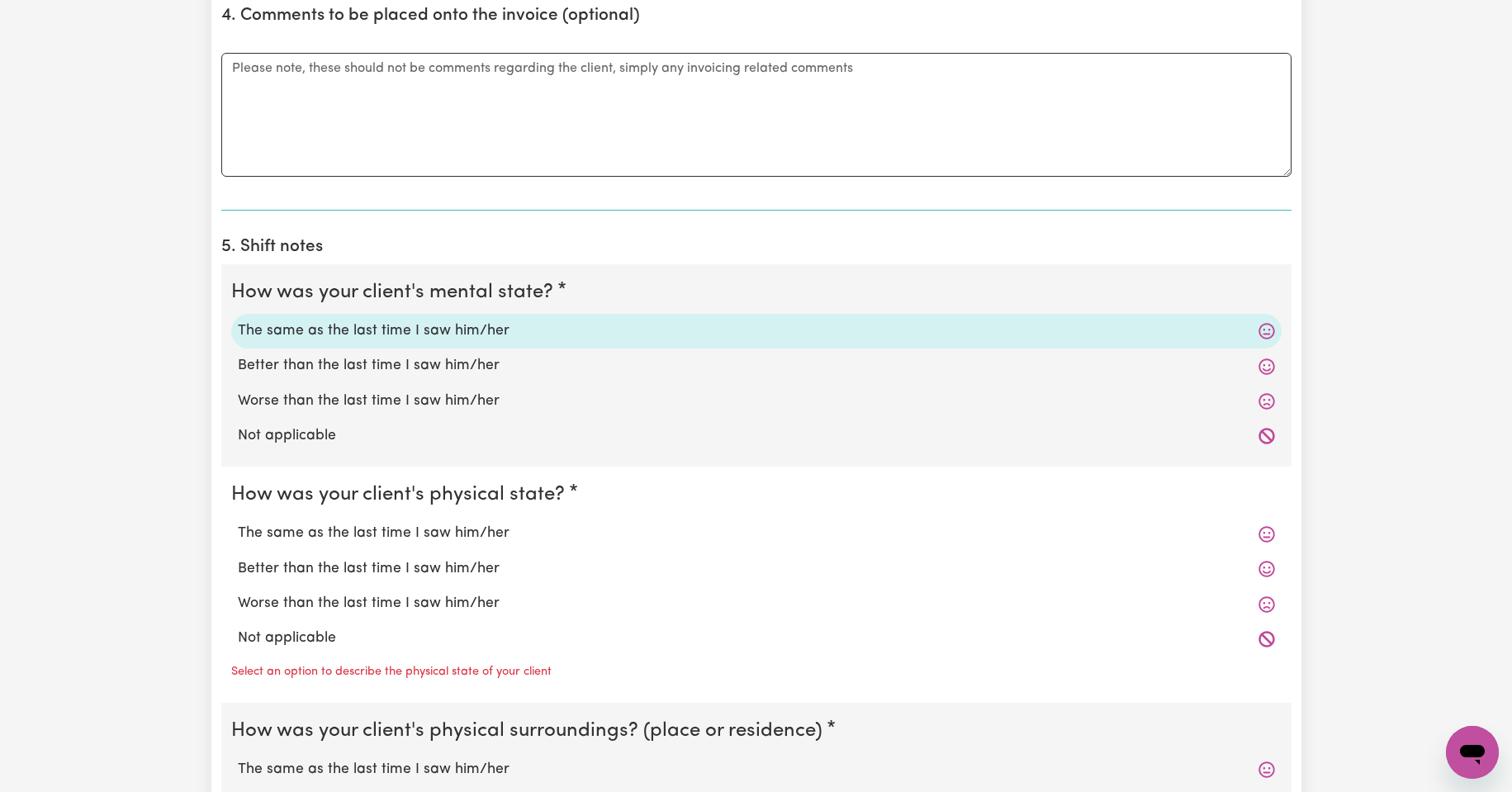
scroll to position [1074, 0]
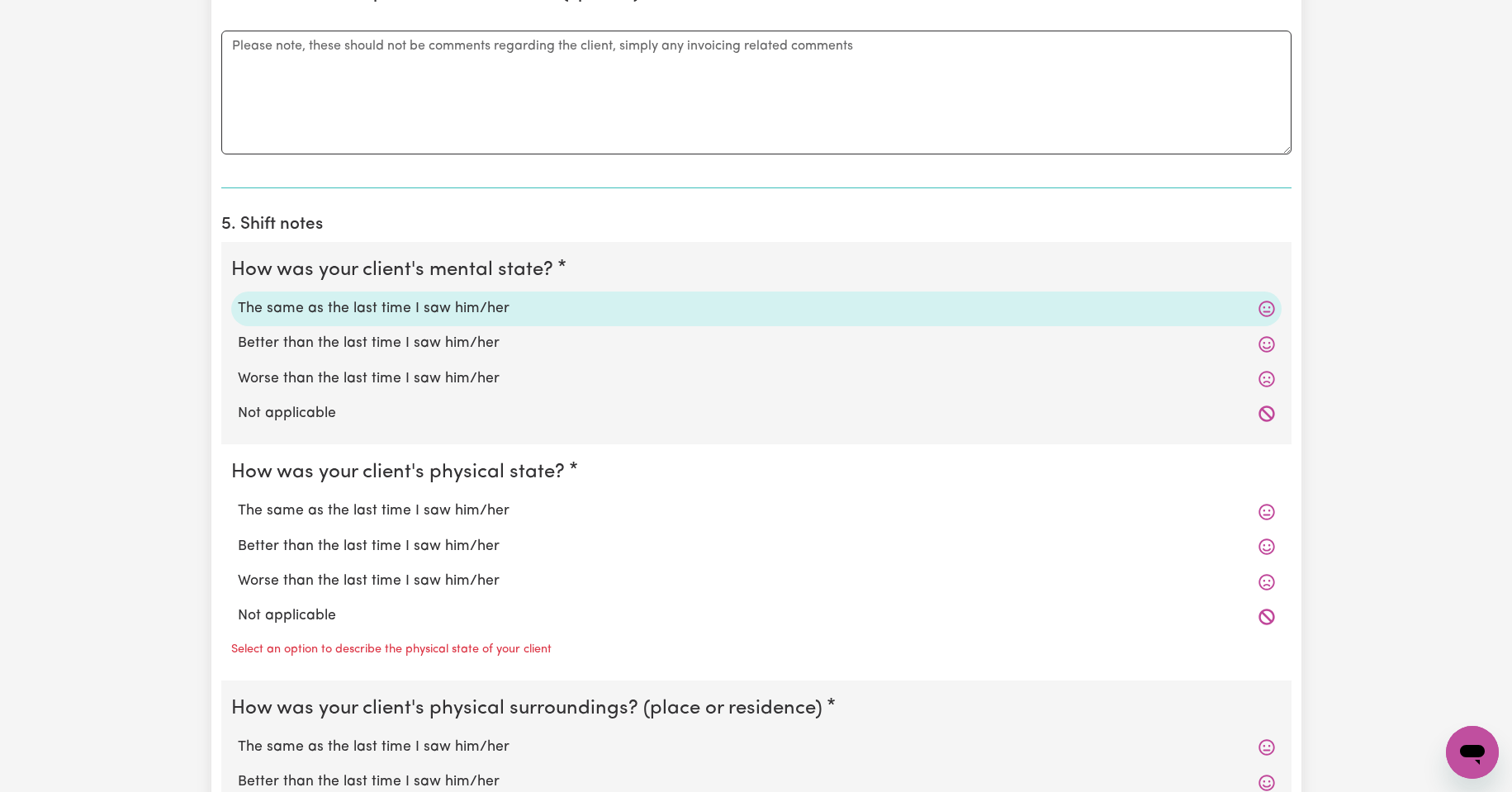
click at [315, 582] on label "Worse than the last time I saw him/her" at bounding box center [756, 581] width 1037 height 21
click at [238, 571] on input "Worse than the last time I saw him/her" at bounding box center [237, 570] width 1 height 1
radio input "true"
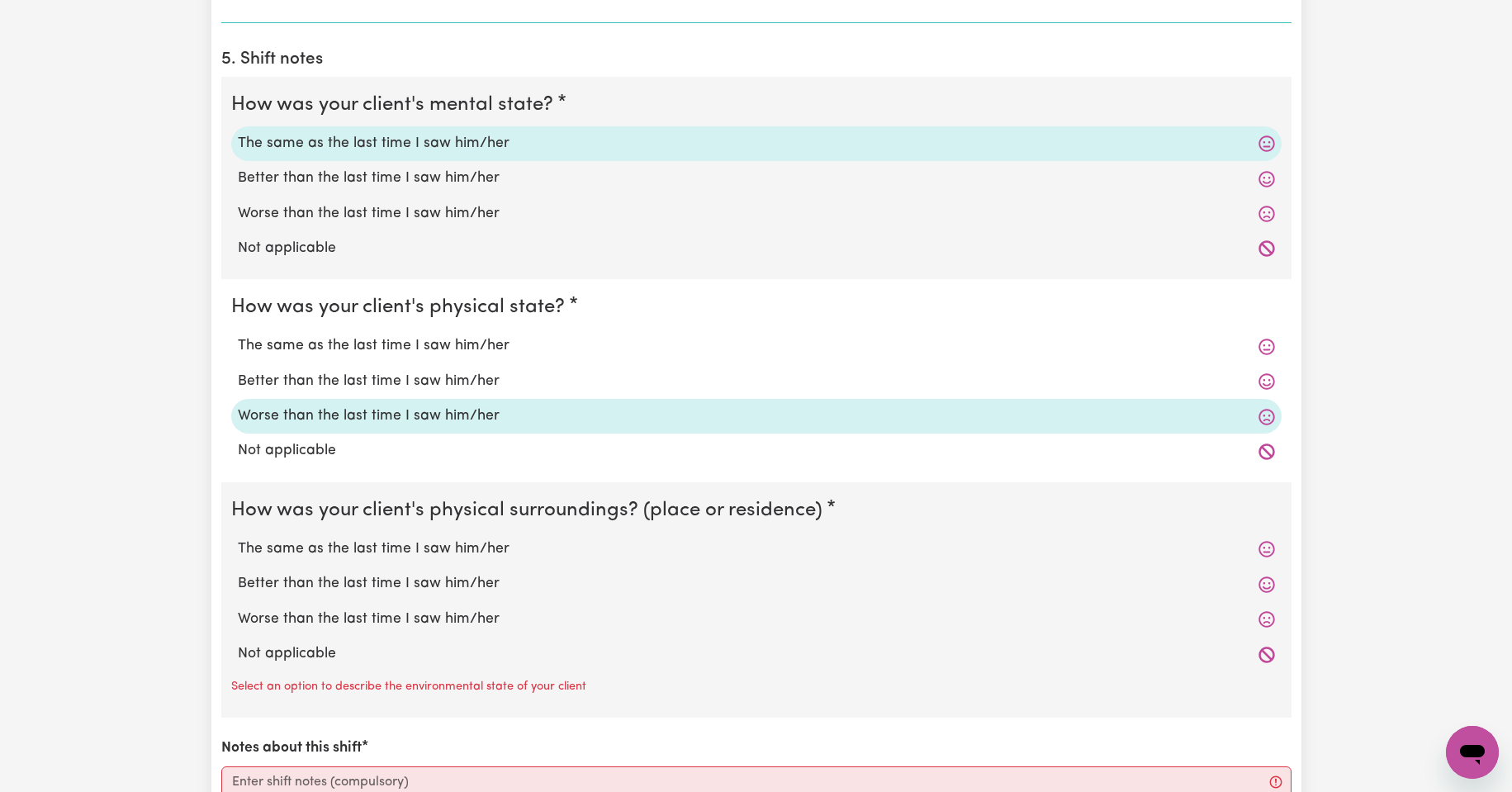
scroll to position [1267, 0]
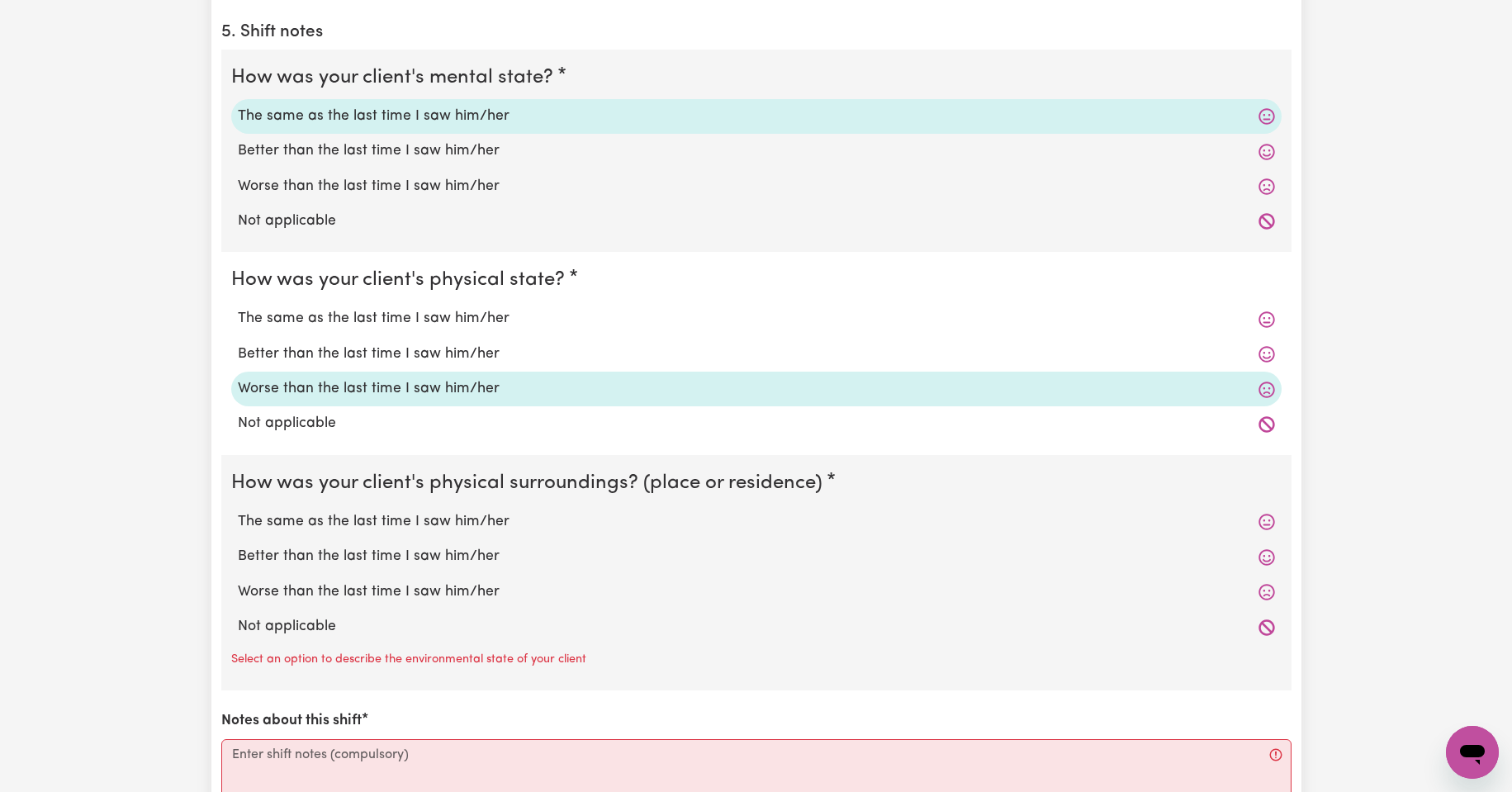
click at [357, 524] on label "The same as the last time I saw him/her" at bounding box center [756, 521] width 1037 height 21
click at [238, 511] on input "The same as the last time I saw him/her" at bounding box center [237, 511] width 1 height 1
radio input "true"
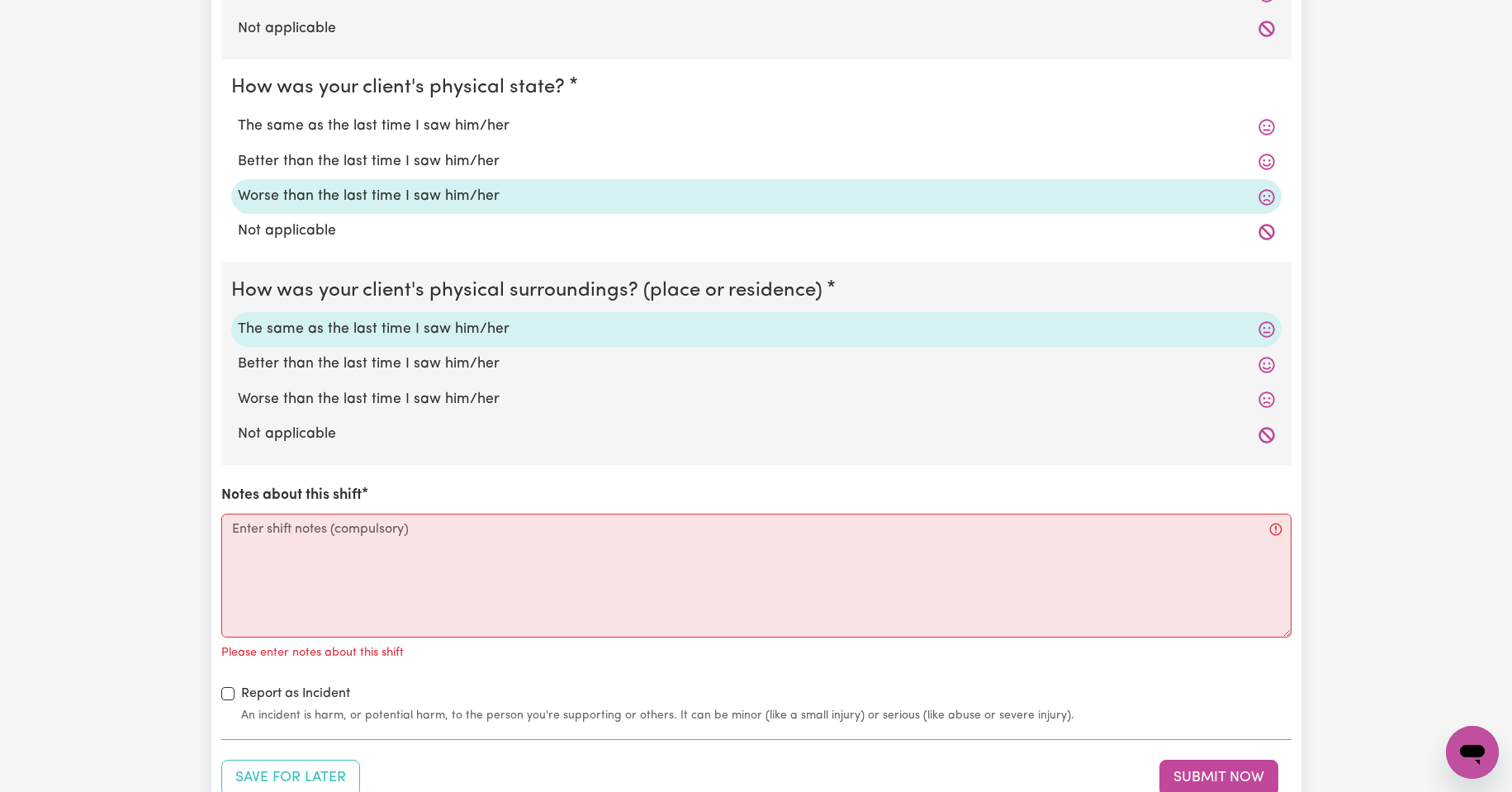
scroll to position [1515, 0]
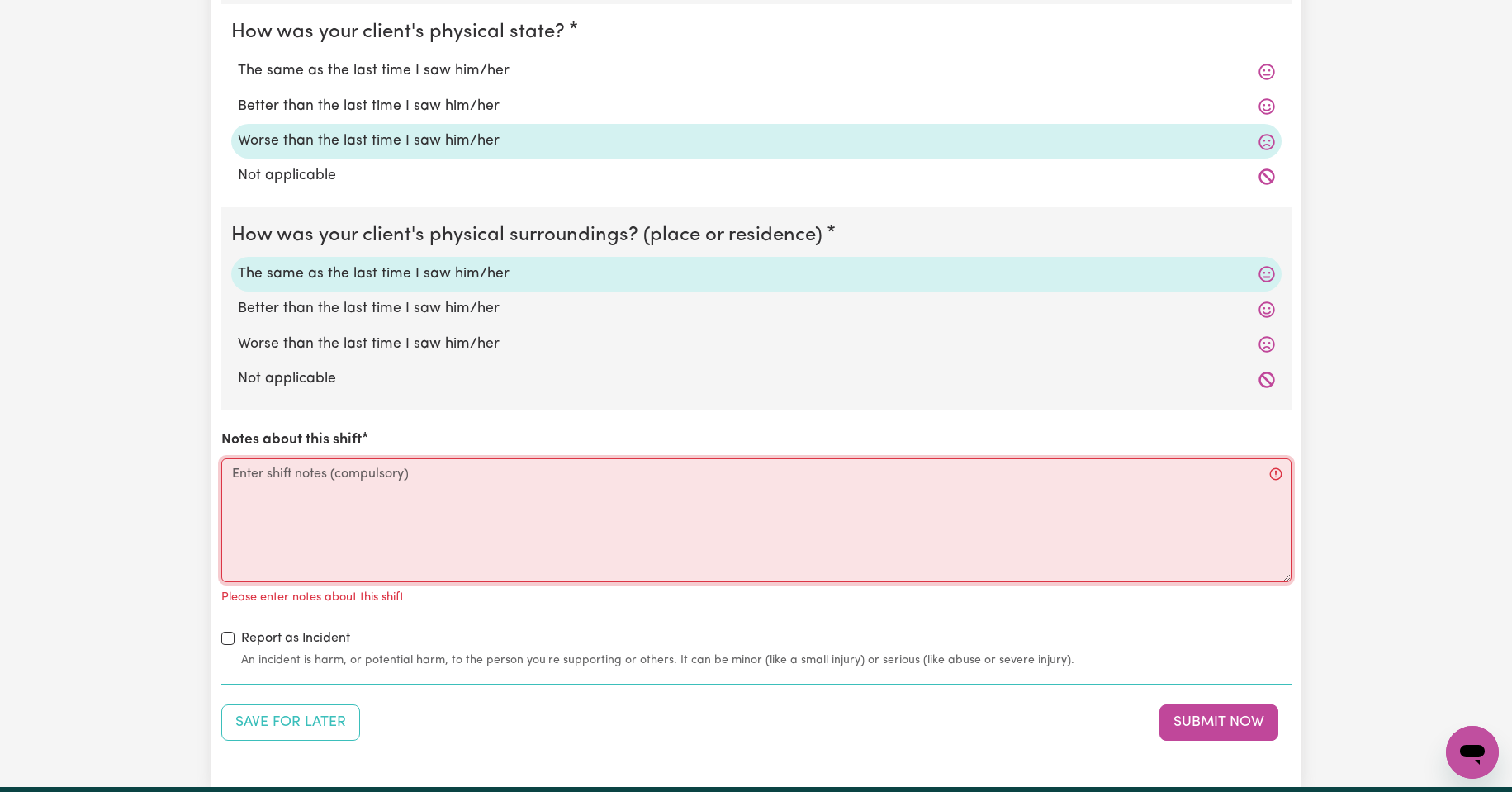
drag, startPoint x: 297, startPoint y: 495, endPoint x: 423, endPoint y: 487, distance: 126.3
click at [308, 495] on textarea "Notes about this shift" at bounding box center [756, 520] width 1070 height 124
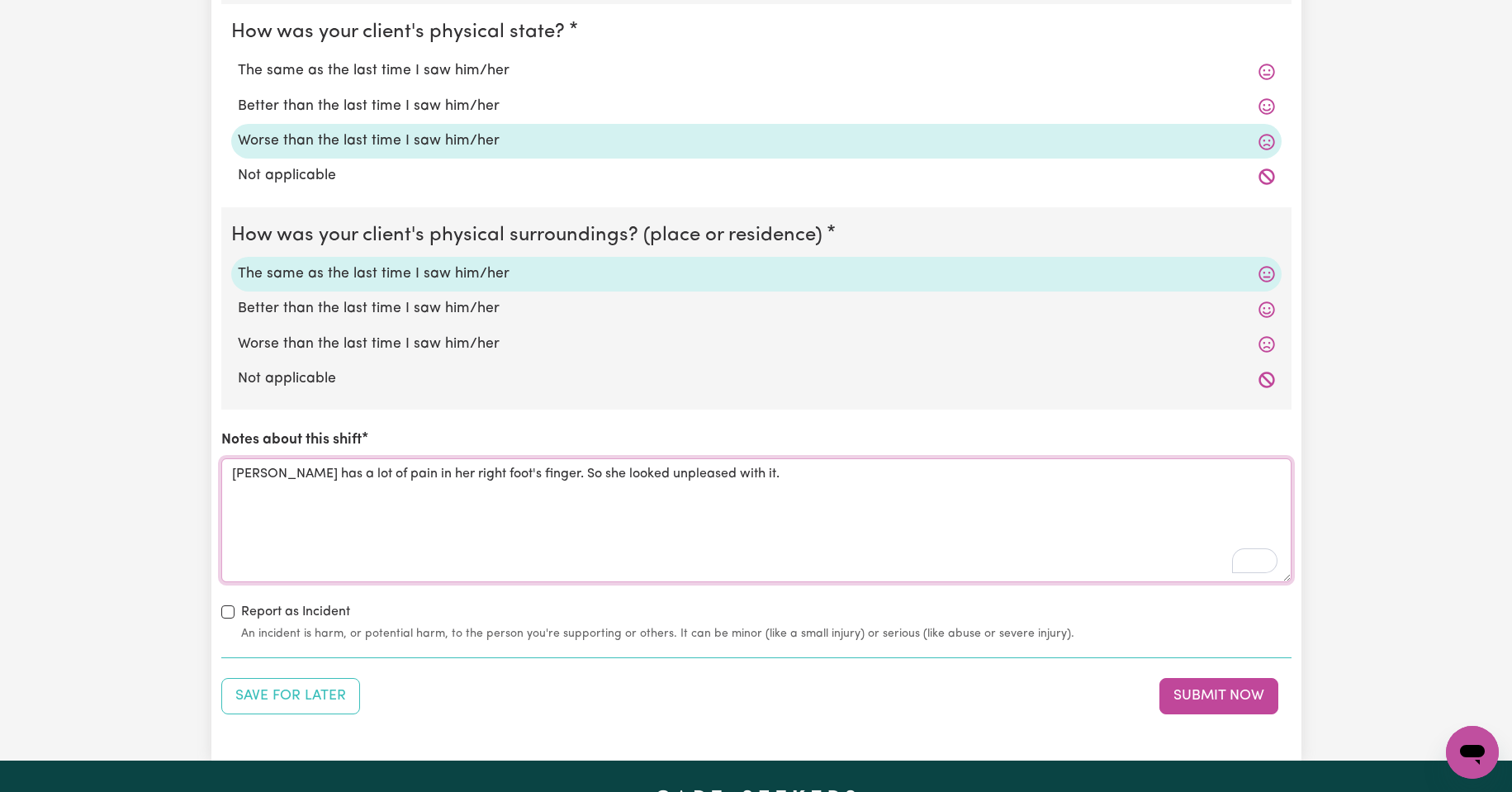
click at [740, 482] on textarea "Maria has a lot of pain in her right foot's finger. So she looked unpleased wit…" at bounding box center [756, 520] width 1070 height 124
type textarea "Maria has a lot of pain in her right foot's finger. So she looked unpleased wit…"
click at [1213, 690] on button "Submit Now" at bounding box center [1218, 696] width 119 height 36
